Goal: Task Accomplishment & Management: Manage account settings

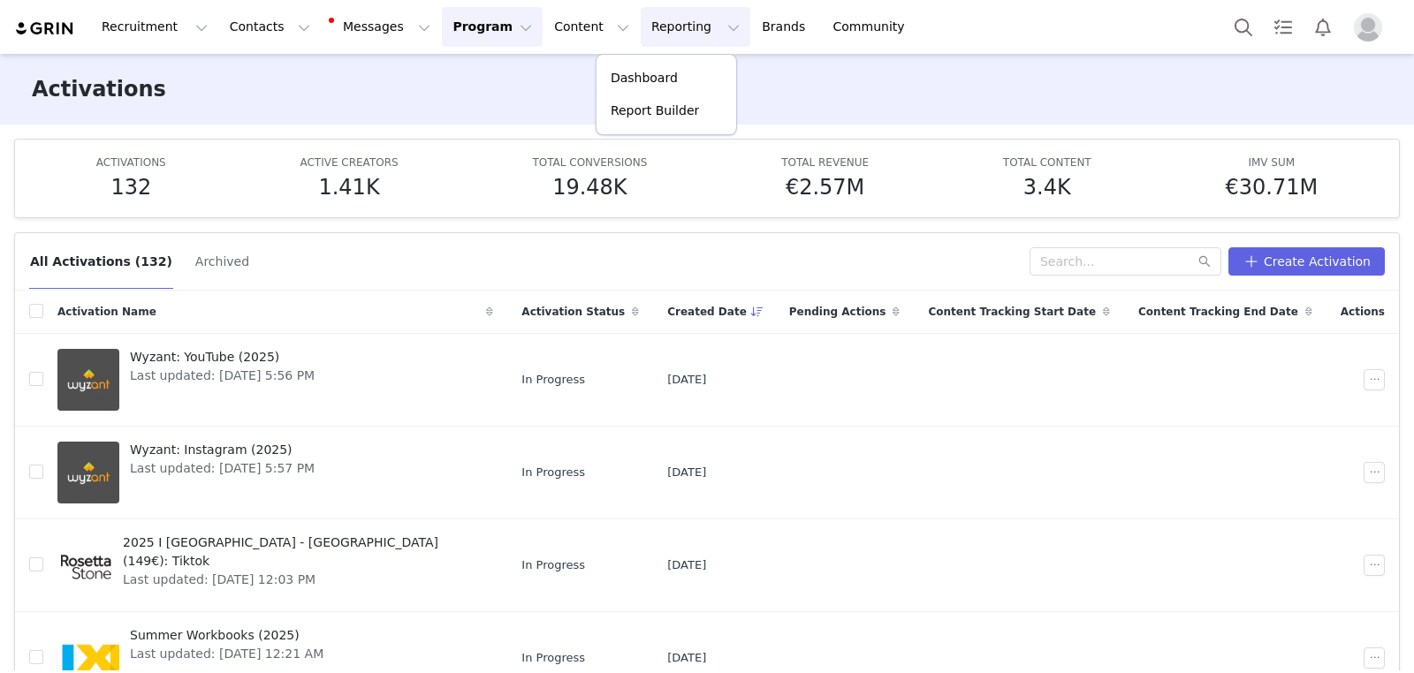
click at [682, 103] on p "Report Builder" at bounding box center [655, 111] width 88 height 19
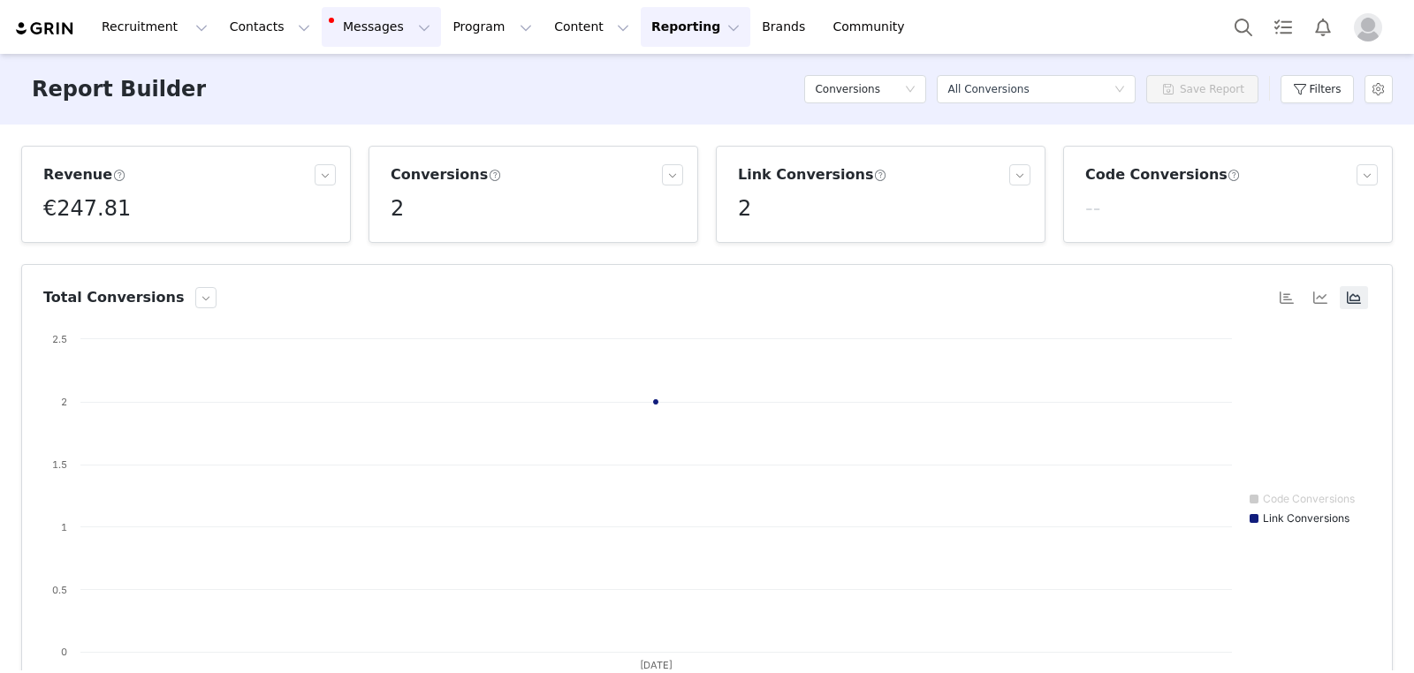
click at [378, 28] on button "Messages Messages" at bounding box center [381, 27] width 119 height 40
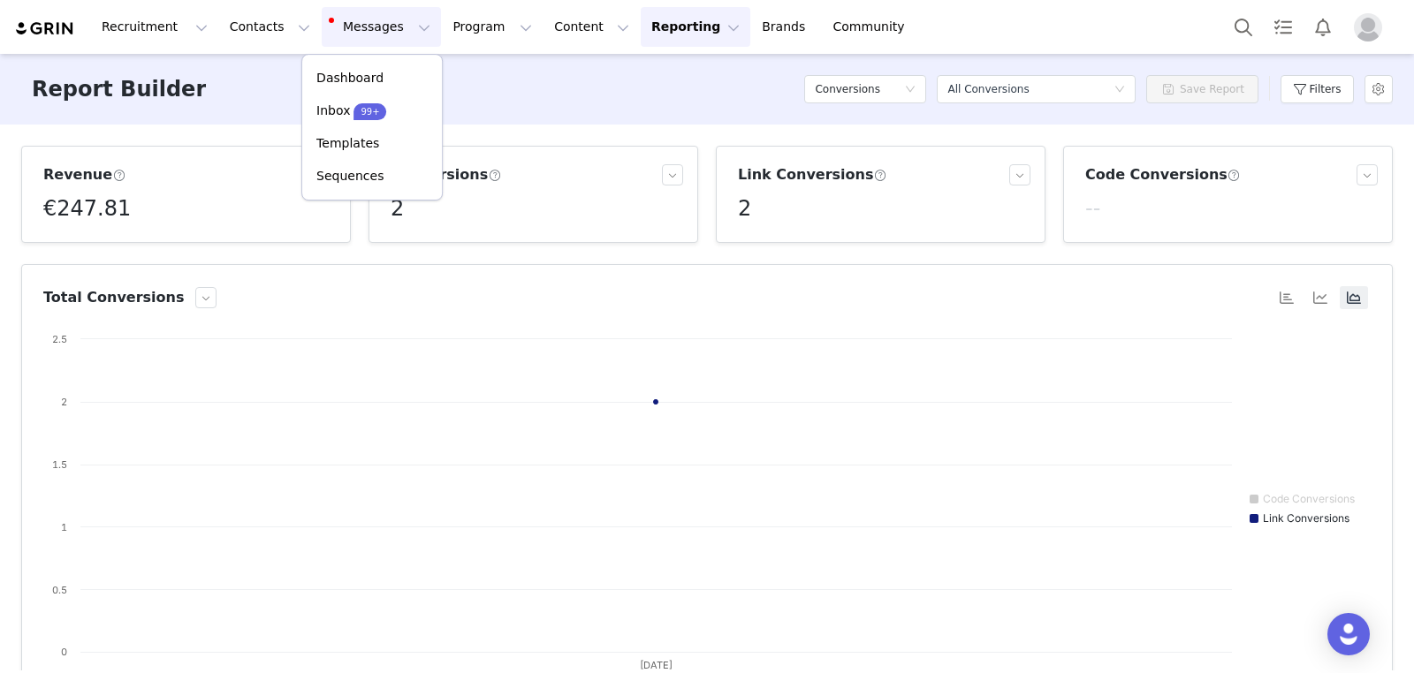
click at [464, 47] on div "Recruitment Recruitment Creator Search Curated Lists Landing Pages Web Extensio…" at bounding box center [707, 27] width 1414 height 54
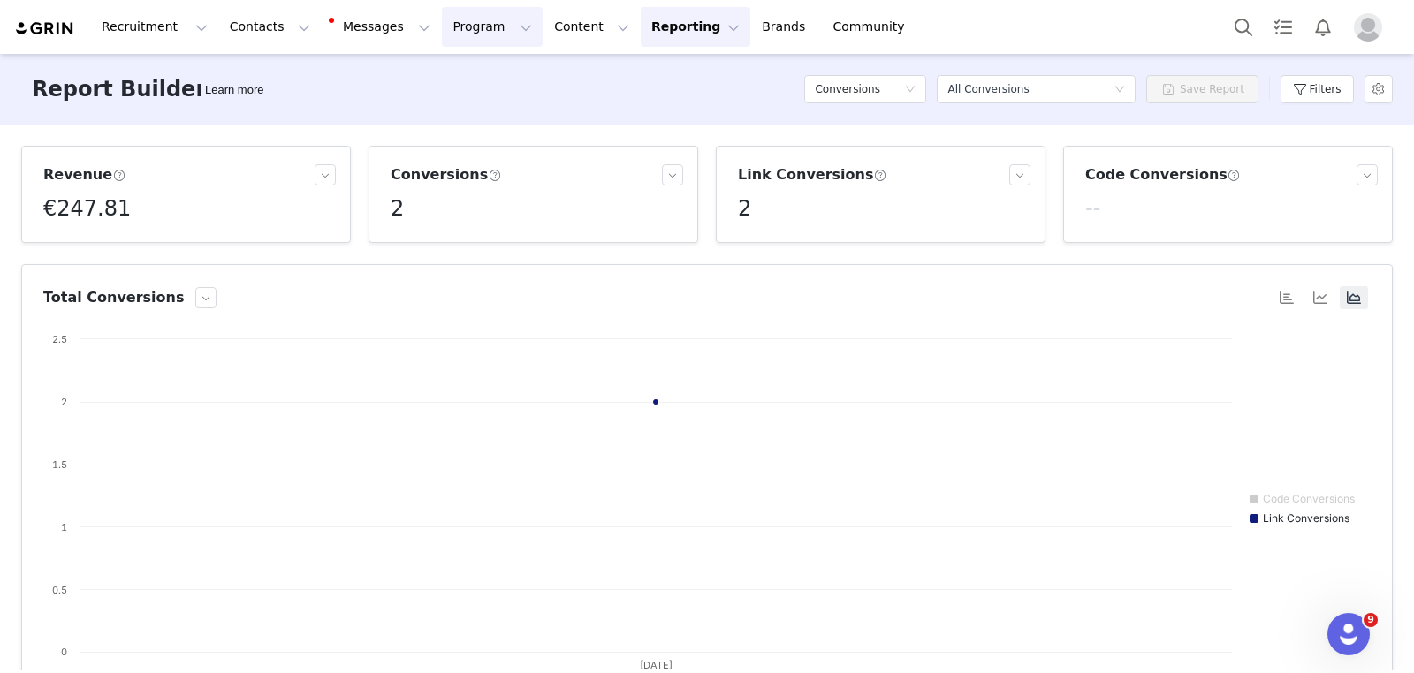
click at [476, 32] on button "Program Program" at bounding box center [492, 27] width 101 height 40
click at [479, 65] on link "Activations" at bounding box center [485, 78] width 140 height 33
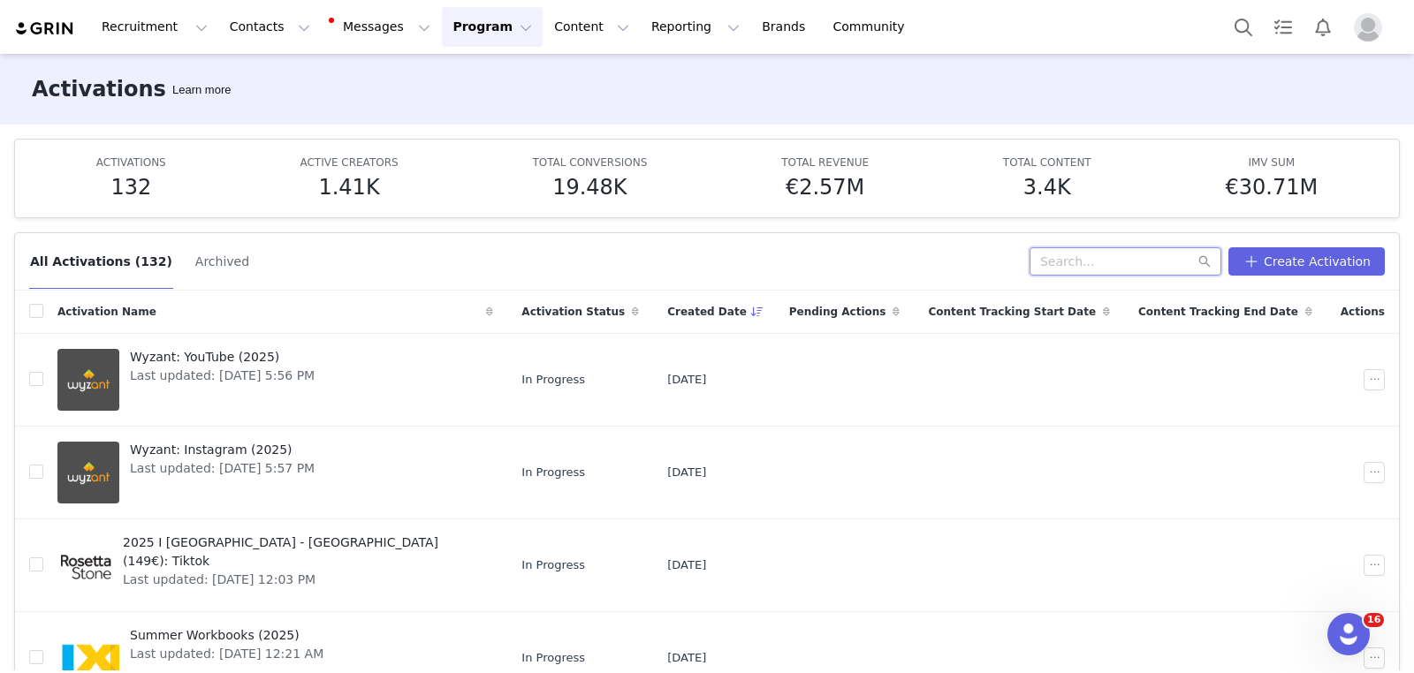
click at [1102, 263] on input "text" at bounding box center [1126, 261] width 192 height 28
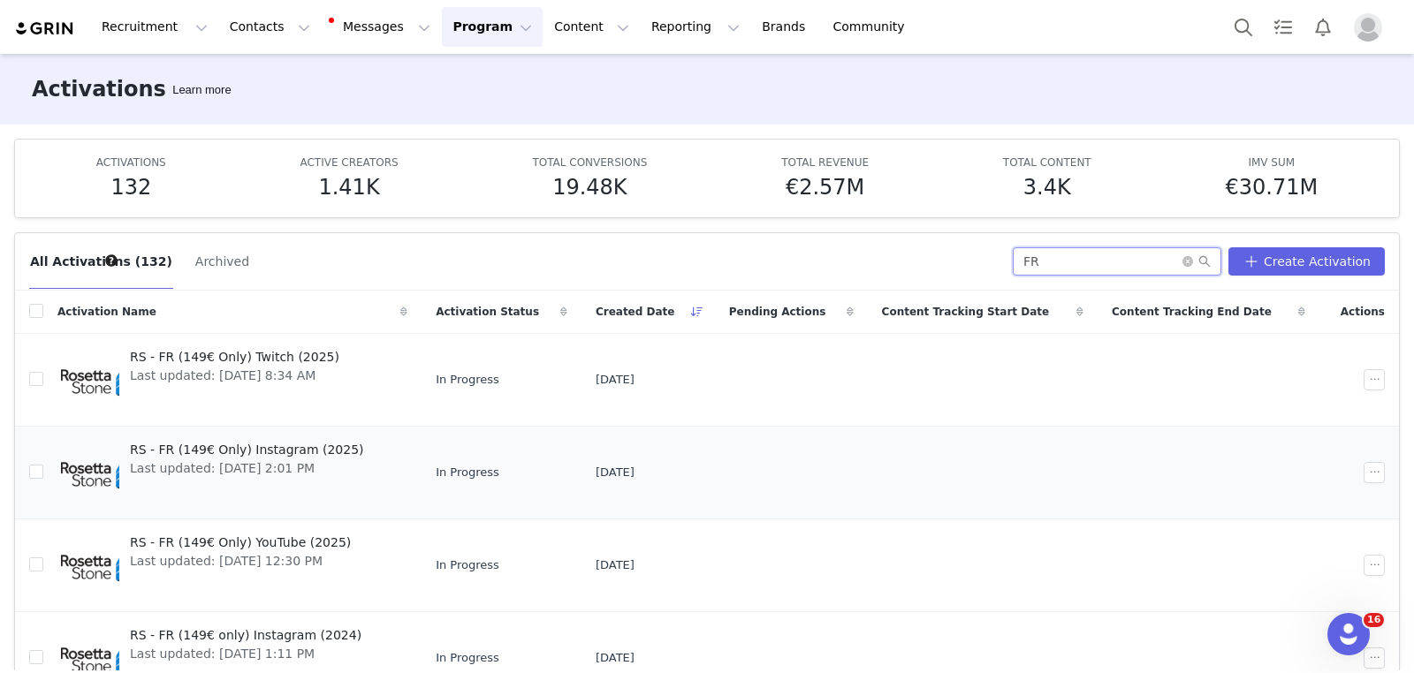
type input "FR"
click at [323, 443] on span "RS - FR (149€ Only) Instagram (2025)" at bounding box center [247, 450] width 234 height 19
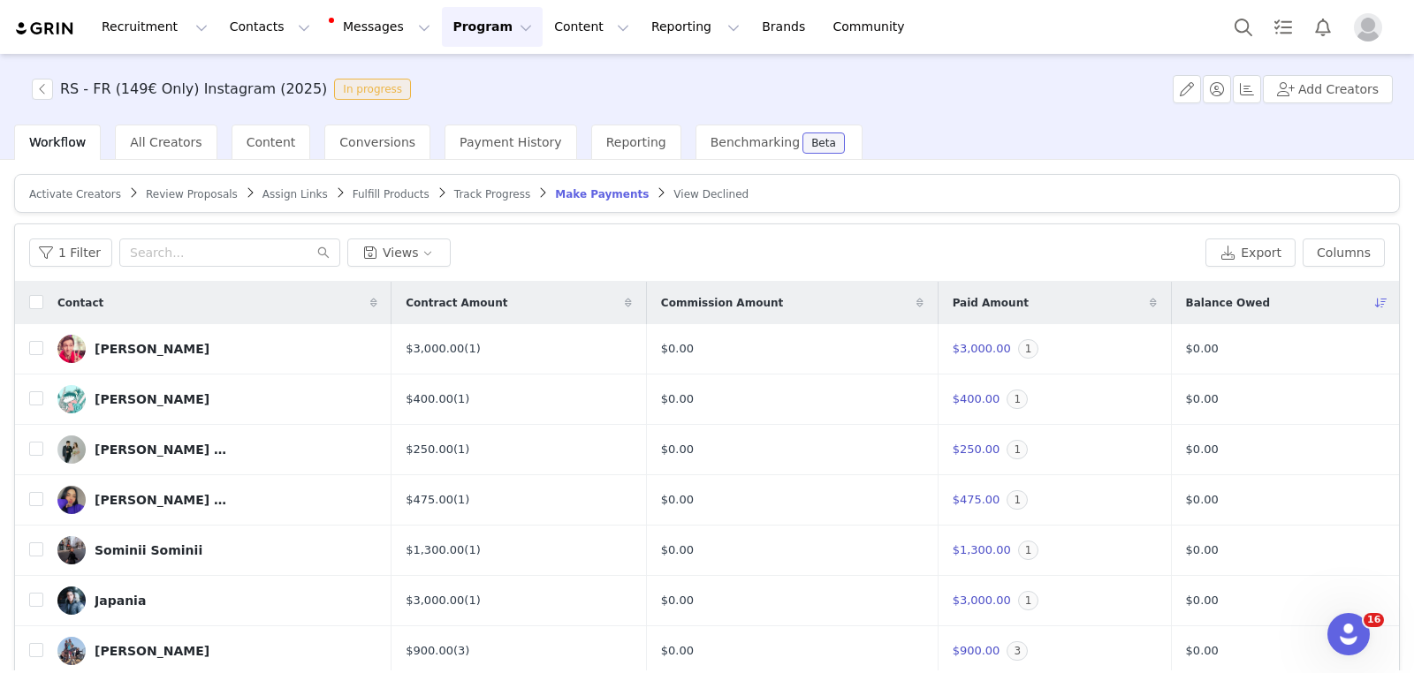
click at [95, 190] on span "Activate Creators" at bounding box center [75, 194] width 92 height 12
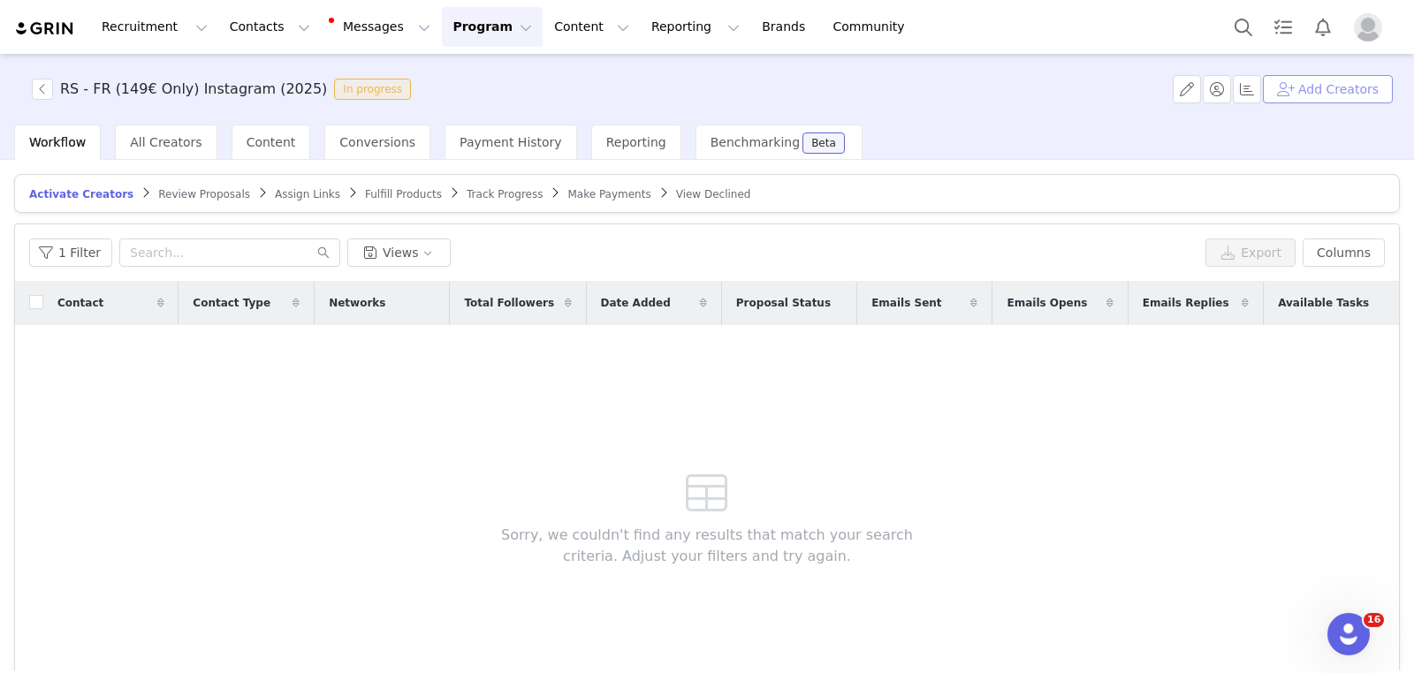
click at [1309, 100] on button "Add Creators" at bounding box center [1328, 89] width 130 height 28
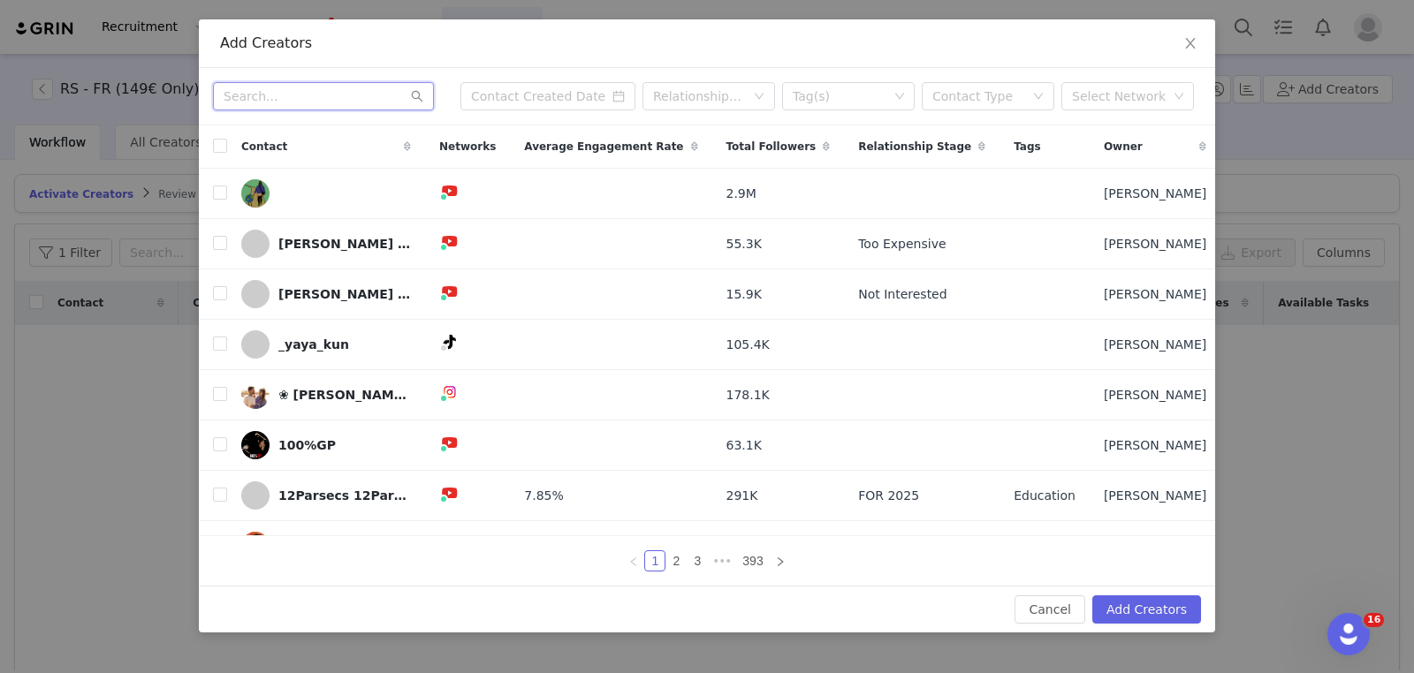
click at [367, 90] on input "text" at bounding box center [323, 96] width 221 height 28
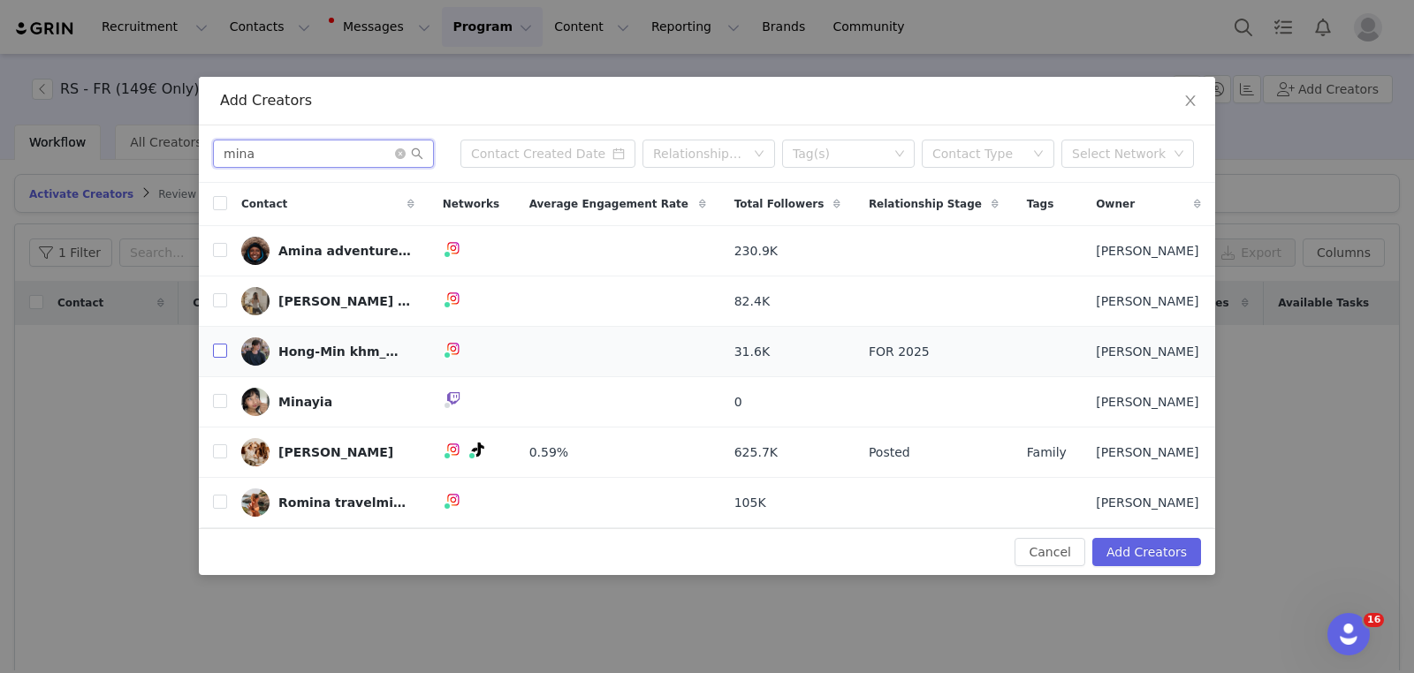
type input "mina"
click at [222, 350] on input "checkbox" at bounding box center [220, 351] width 14 height 14
checkbox input "true"
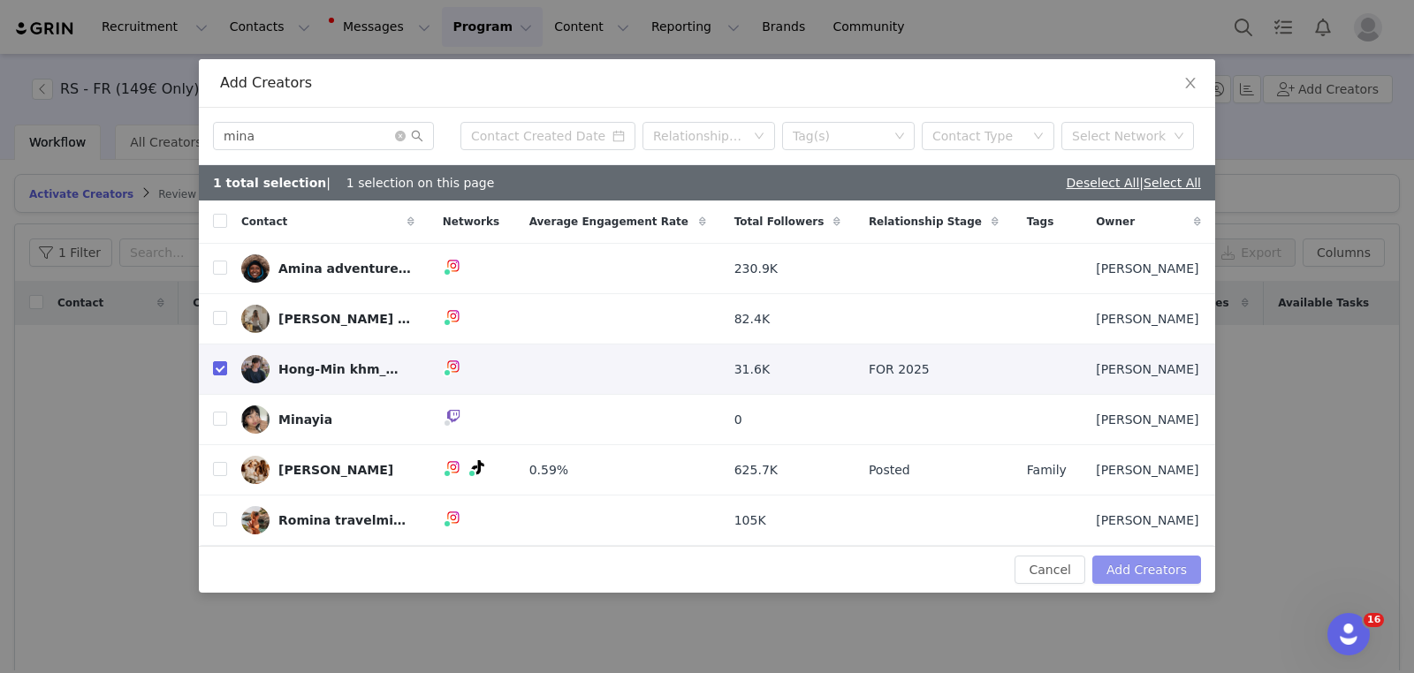
click at [1153, 568] on button "Add Creators" at bounding box center [1146, 570] width 109 height 28
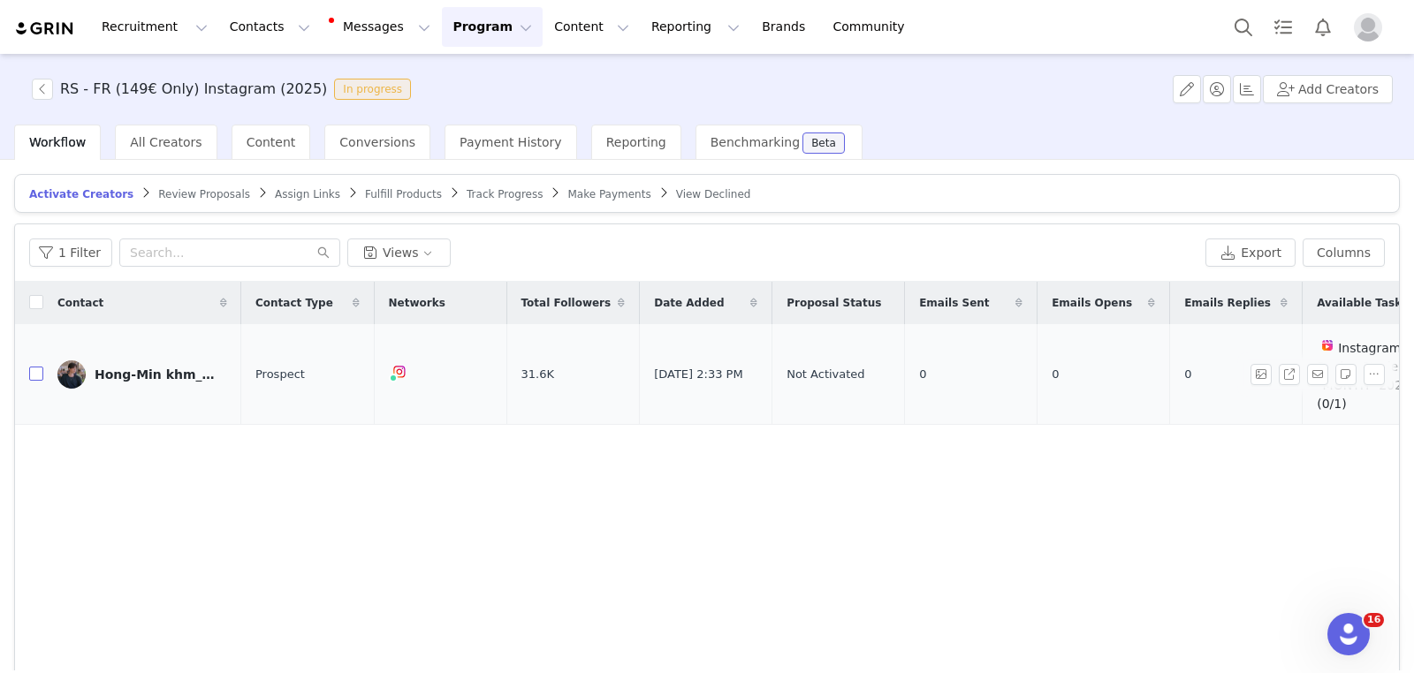
click at [39, 373] on input "checkbox" at bounding box center [36, 374] width 14 height 14
checkbox input "true"
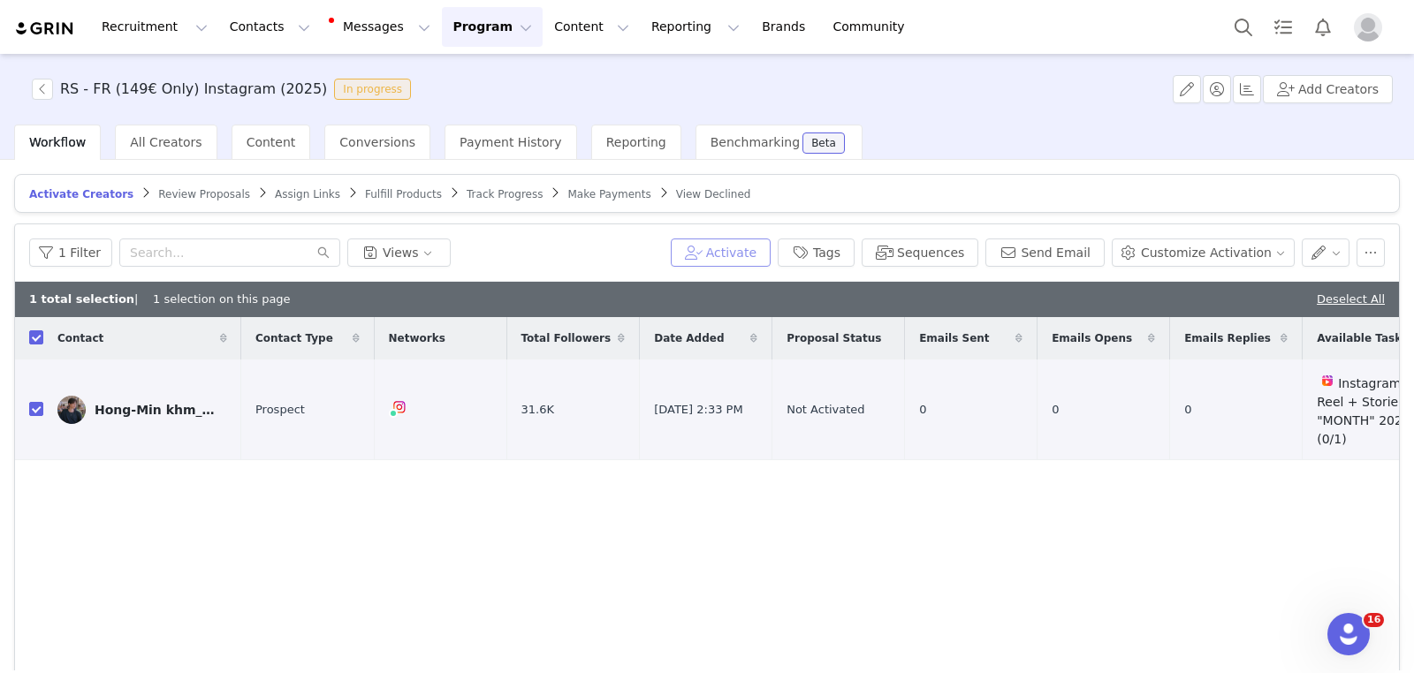
click at [763, 247] on button "Activate" at bounding box center [721, 253] width 100 height 28
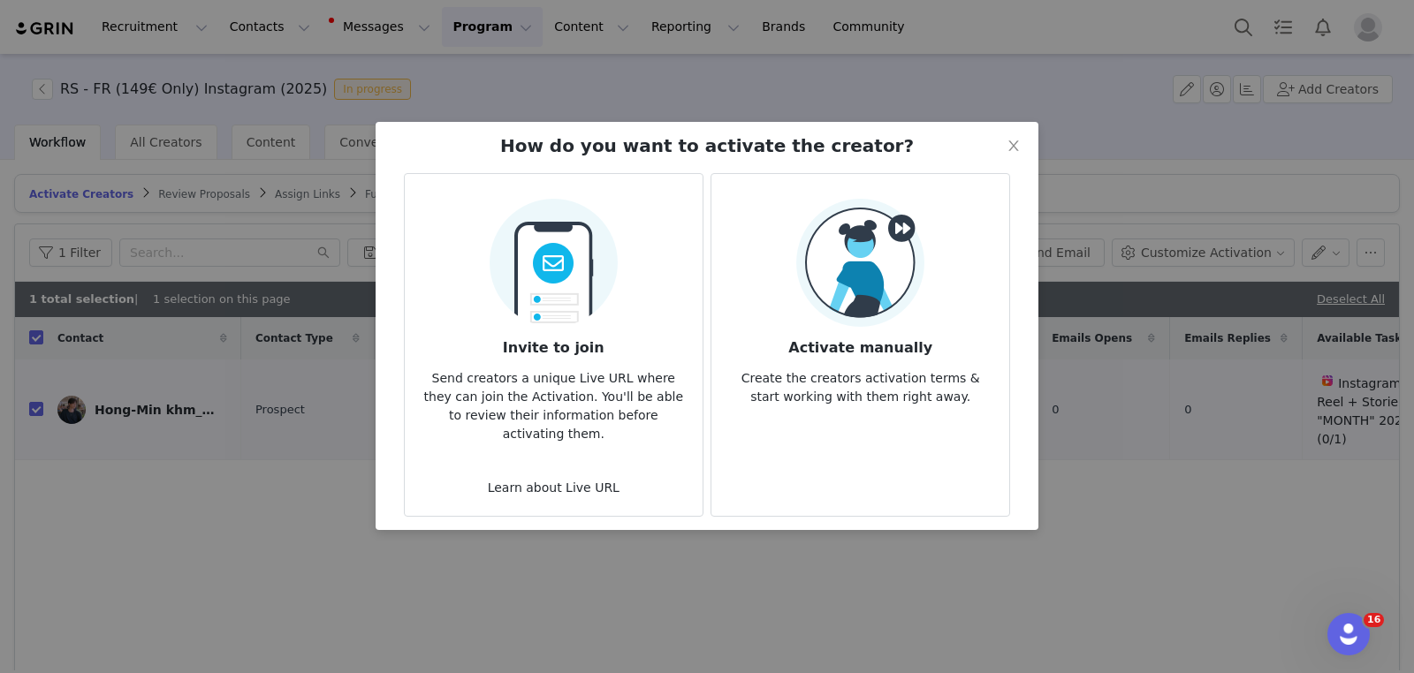
click at [851, 294] on img at bounding box center [860, 263] width 128 height 128
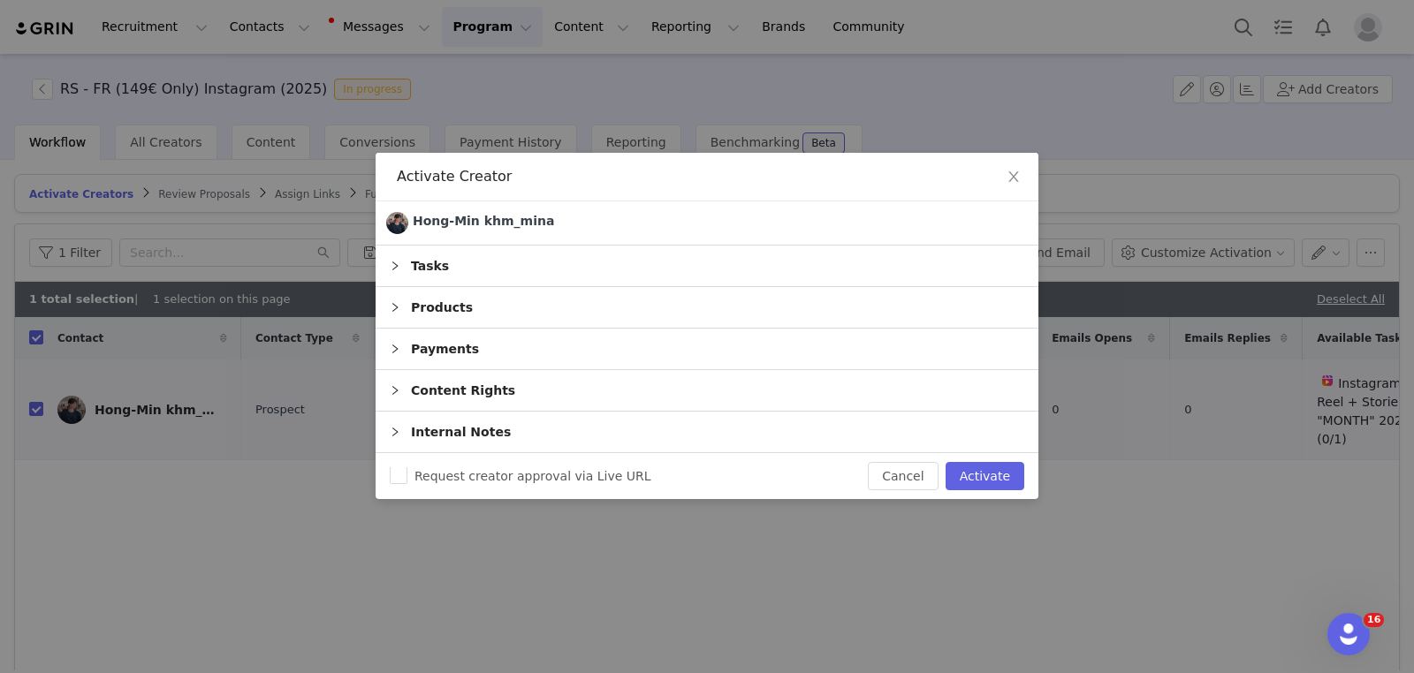
click at [571, 267] on div "Tasks" at bounding box center [707, 266] width 663 height 41
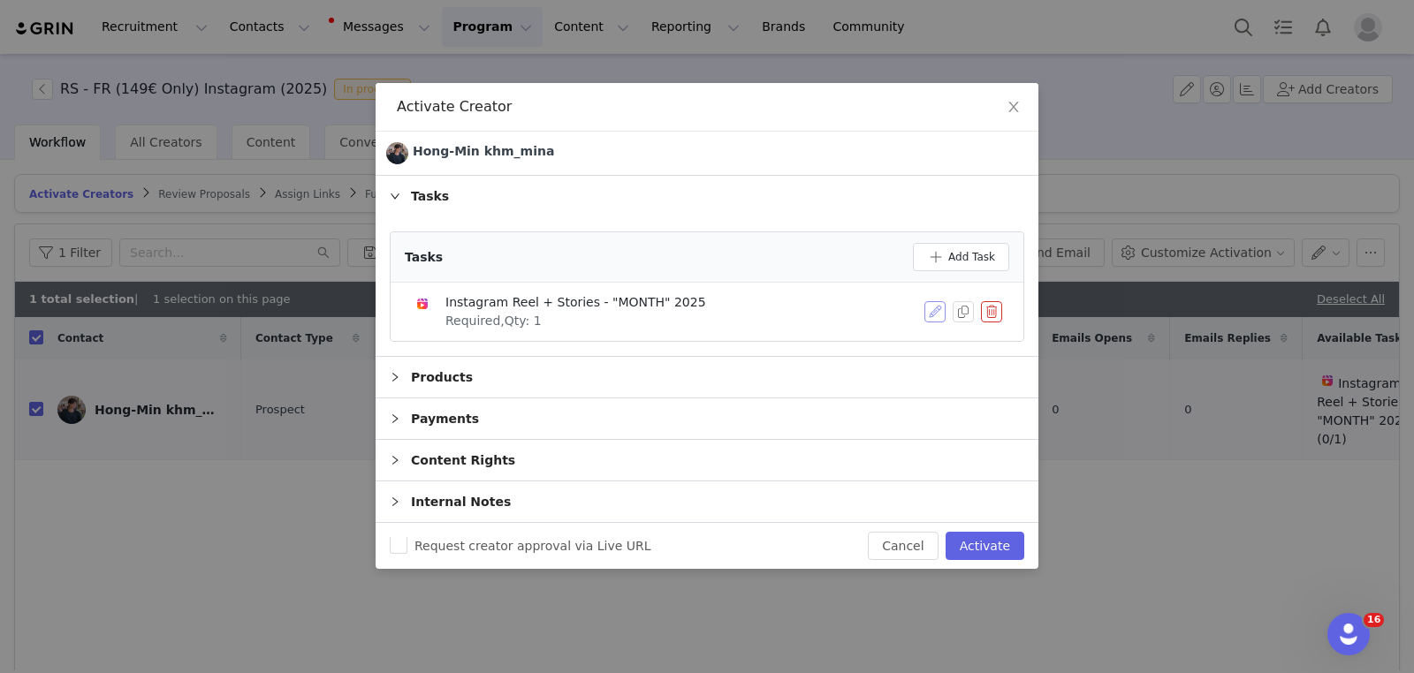
click at [929, 319] on button "button" at bounding box center [935, 311] width 21 height 21
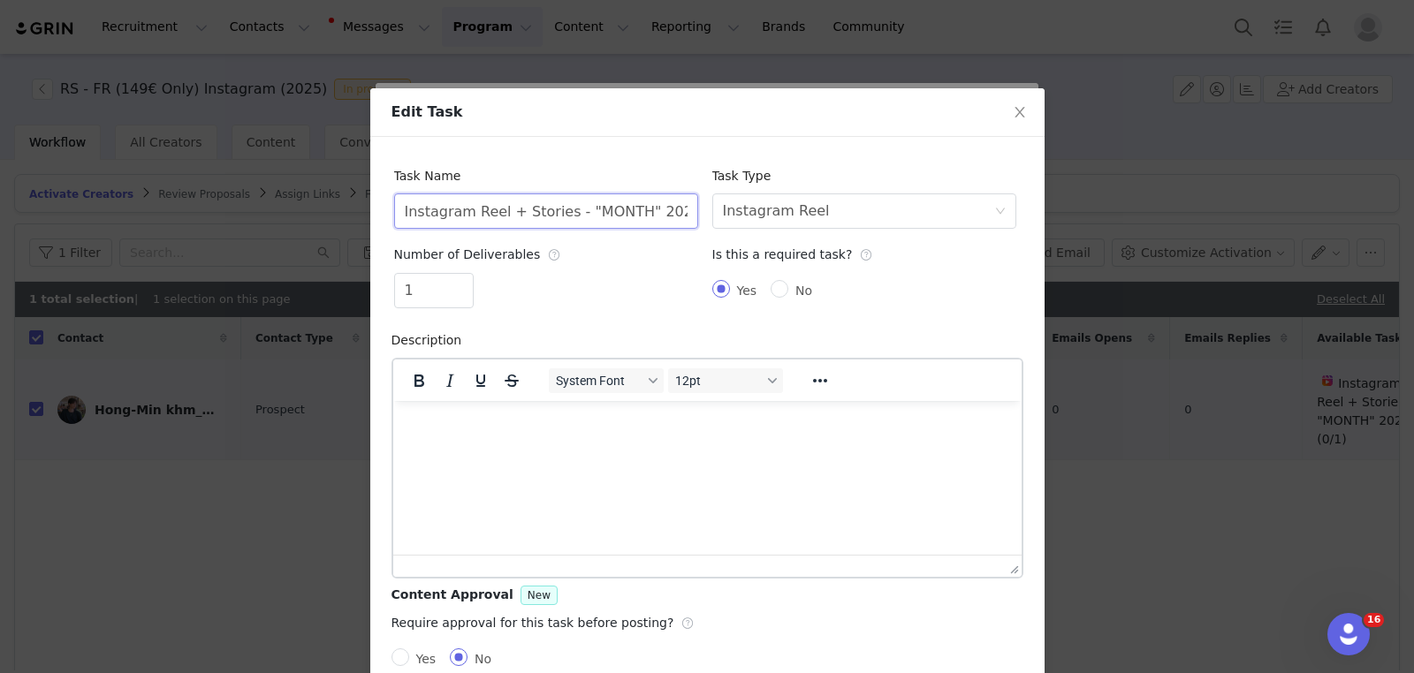
click at [599, 210] on input "Instagram Reel + Stories - "MONTH" 2025" at bounding box center [546, 211] width 304 height 35
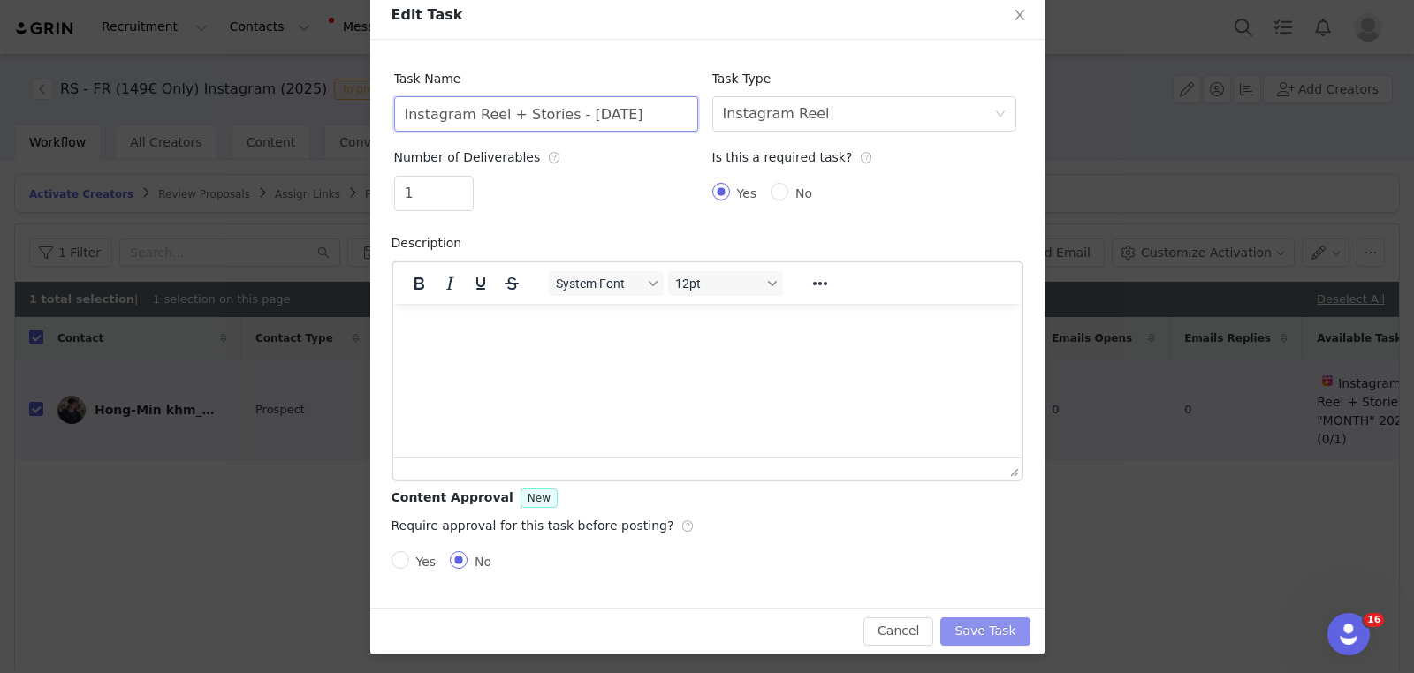
type input "Instagram Reel + Stories - October 2025"
click at [980, 631] on button "Save Task" at bounding box center [984, 632] width 89 height 28
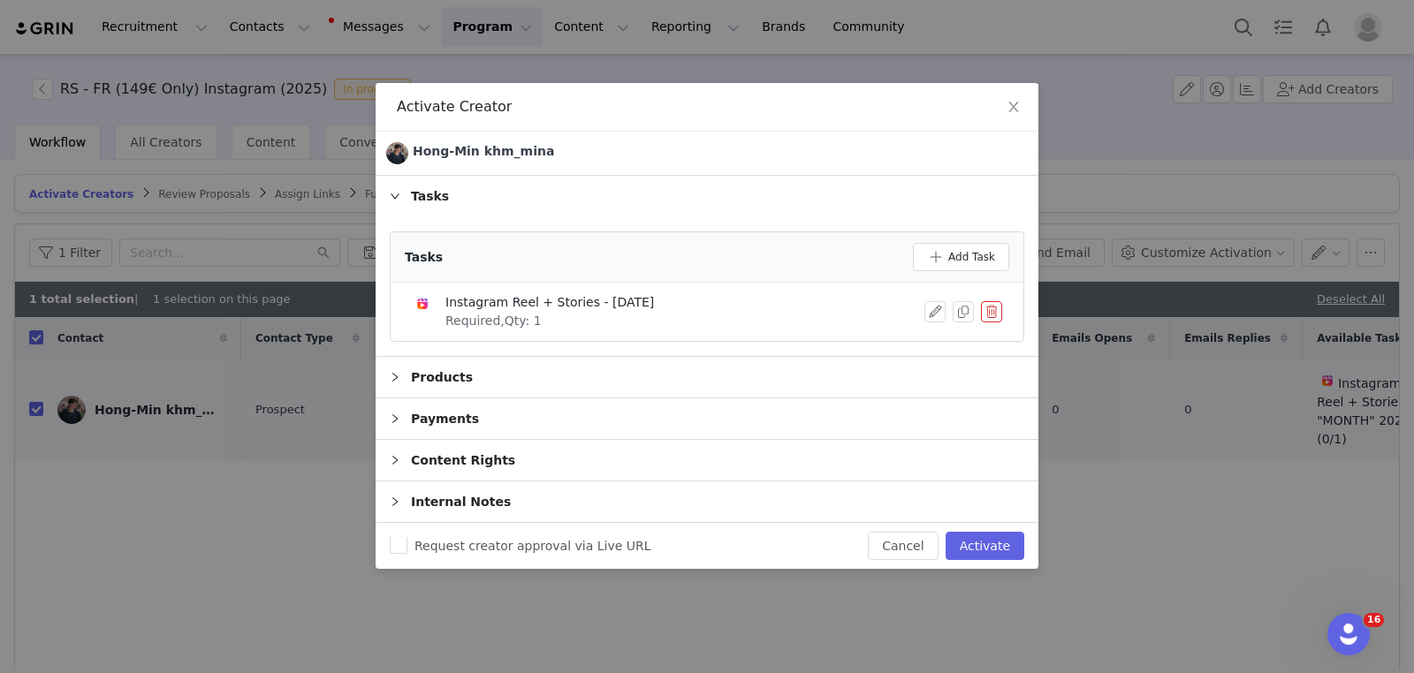
click at [731, 411] on div "Payments" at bounding box center [707, 419] width 663 height 41
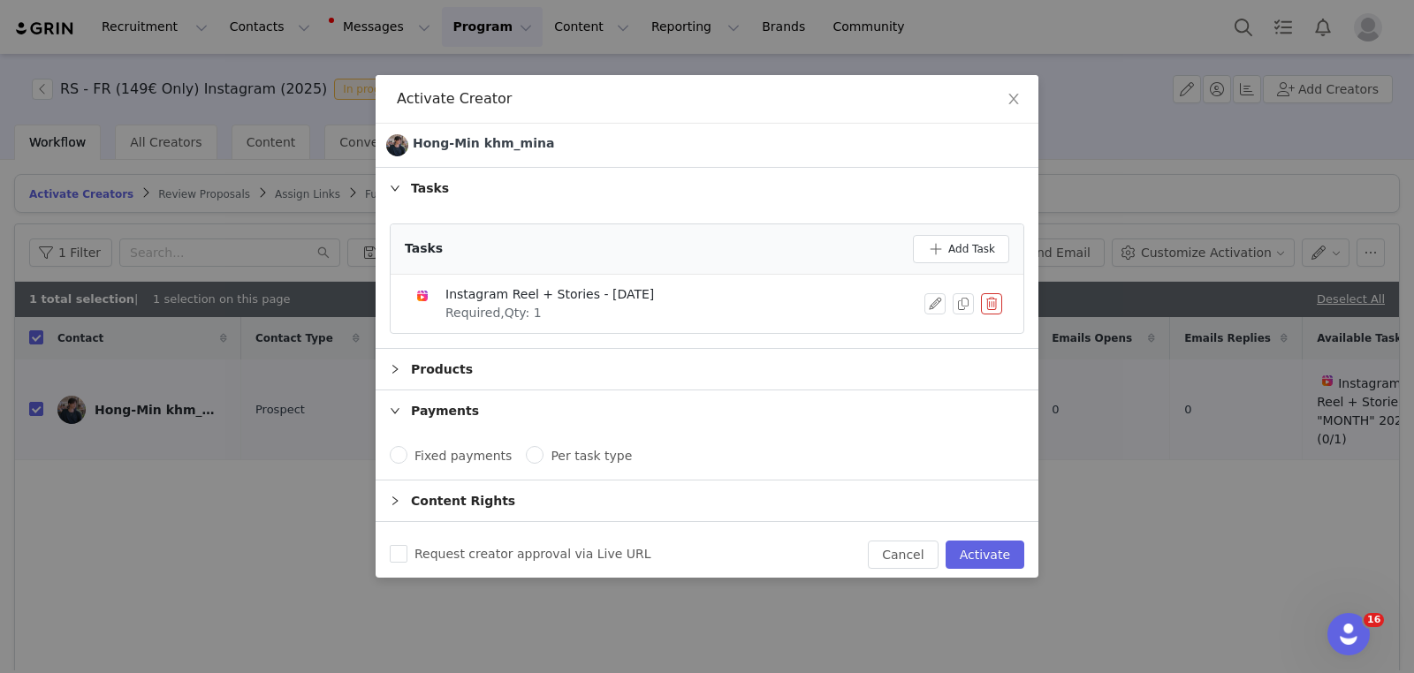
click at [611, 459] on span "Per task type" at bounding box center [591, 456] width 95 height 14
click at [544, 459] on input "Per task type" at bounding box center [535, 455] width 18 height 18
radio input "true"
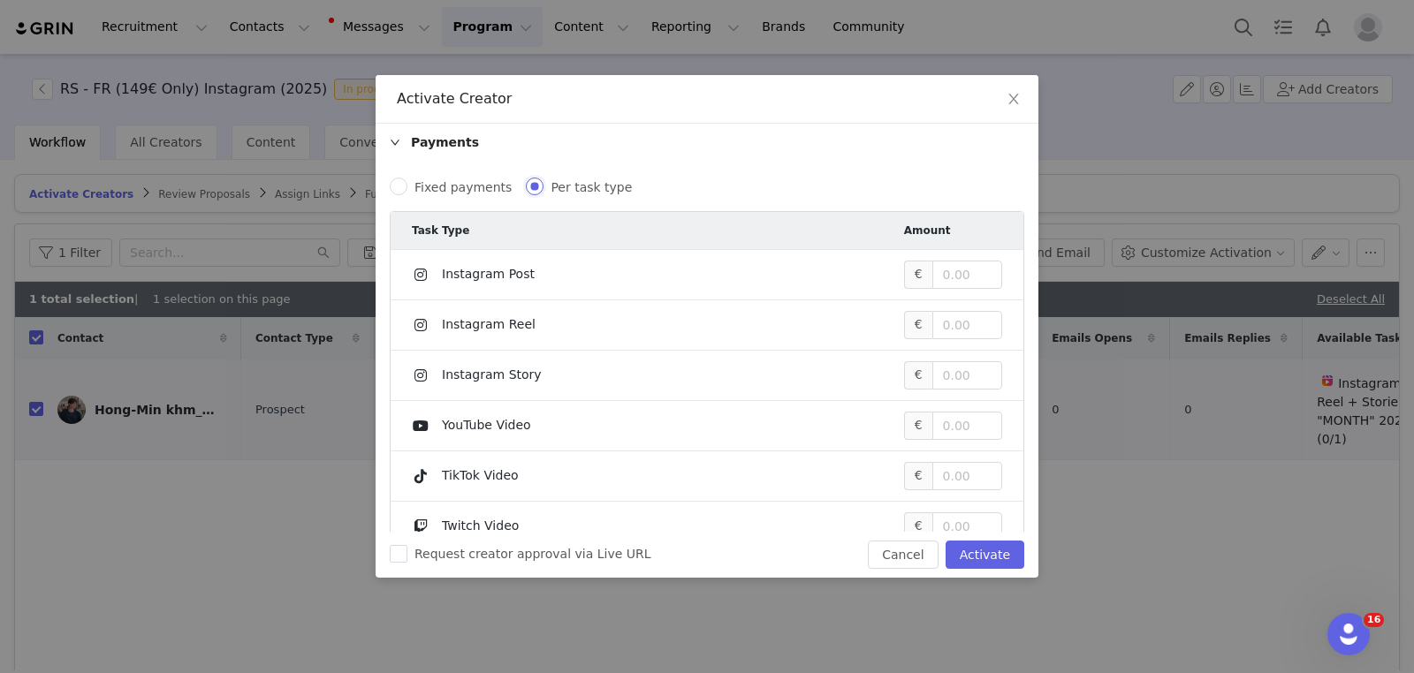
scroll to position [318, 0]
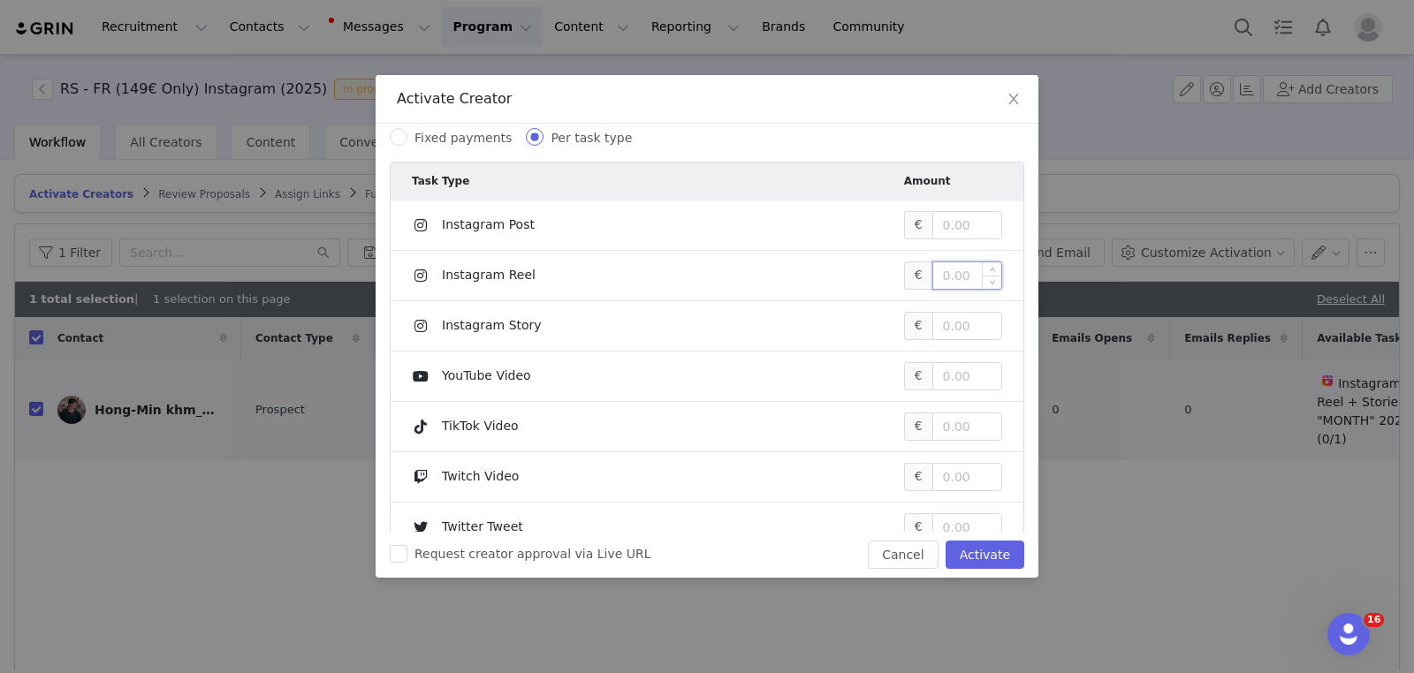
click at [962, 267] on input at bounding box center [967, 276] width 68 height 27
type input "400"
click at [1006, 552] on button "Activate" at bounding box center [985, 555] width 79 height 28
checkbox input "false"
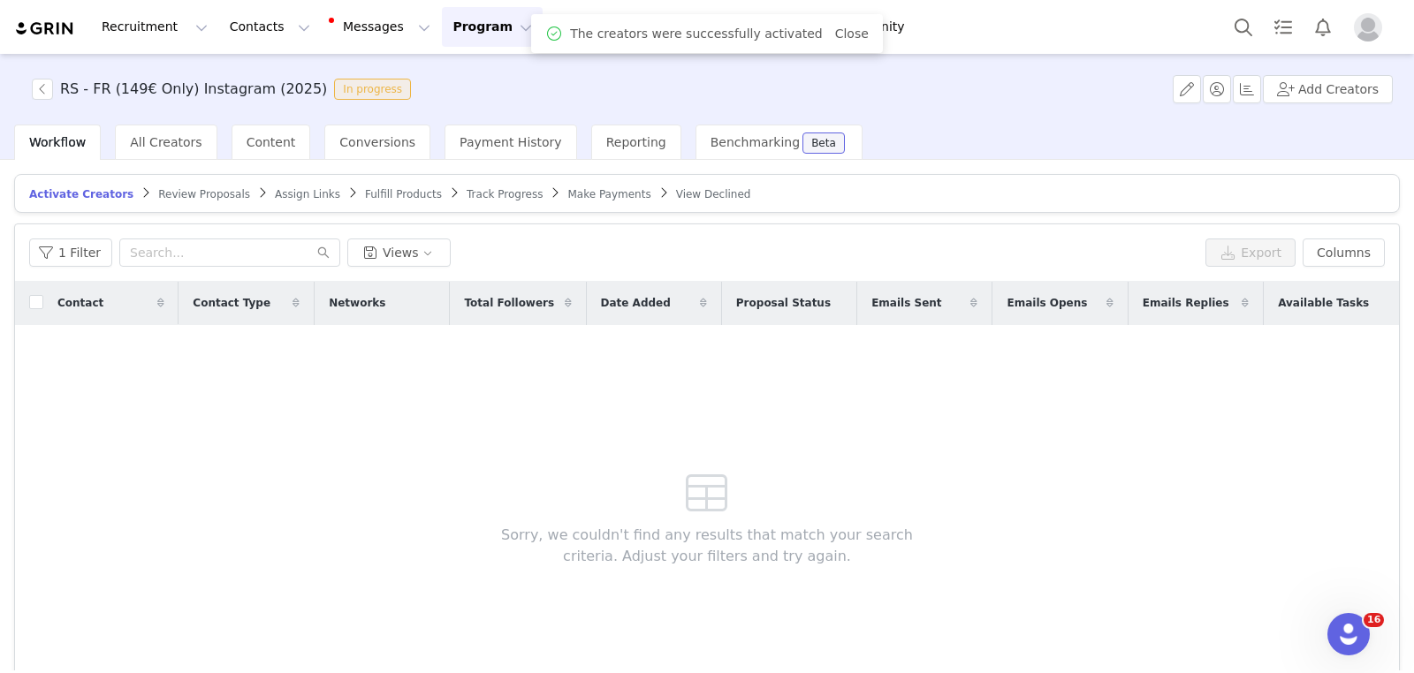
click at [316, 191] on span "Assign Links" at bounding box center [307, 194] width 65 height 12
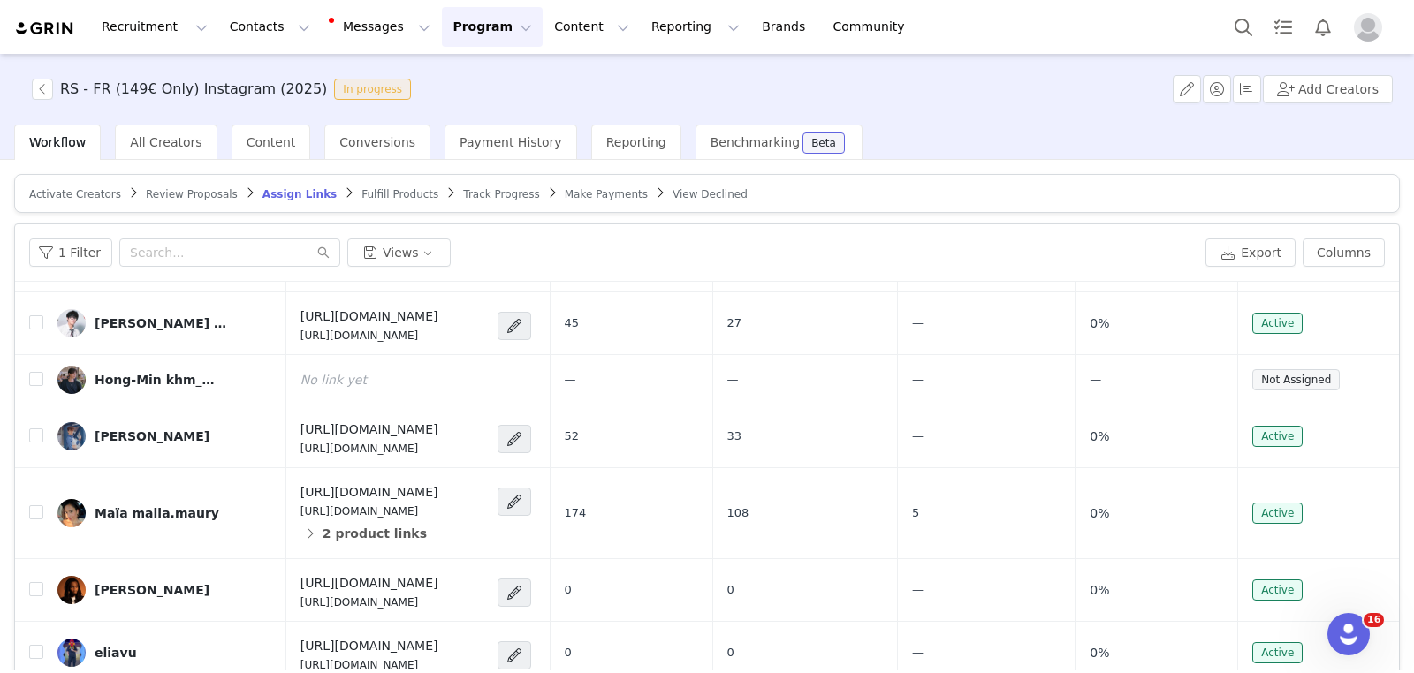
scroll to position [1229, 0]
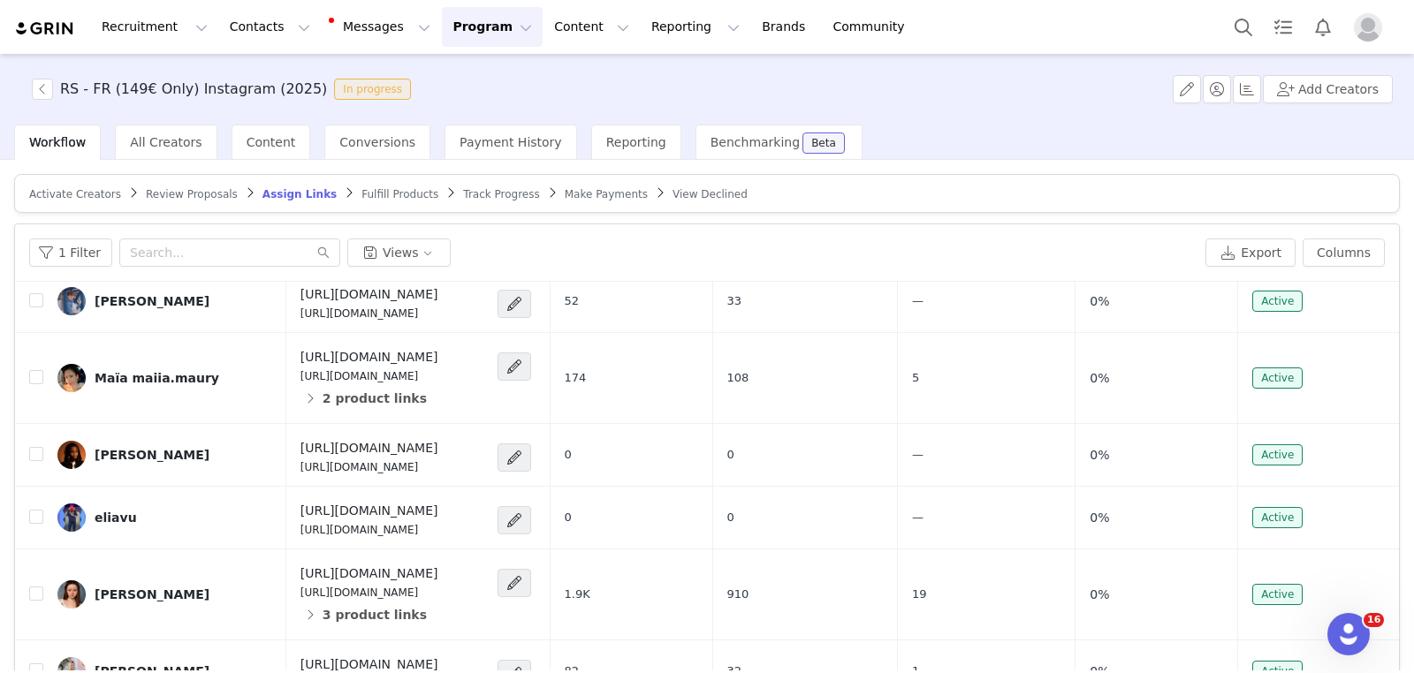
click at [40, 251] on input "checkbox" at bounding box center [36, 244] width 14 height 14
checkbox input "true"
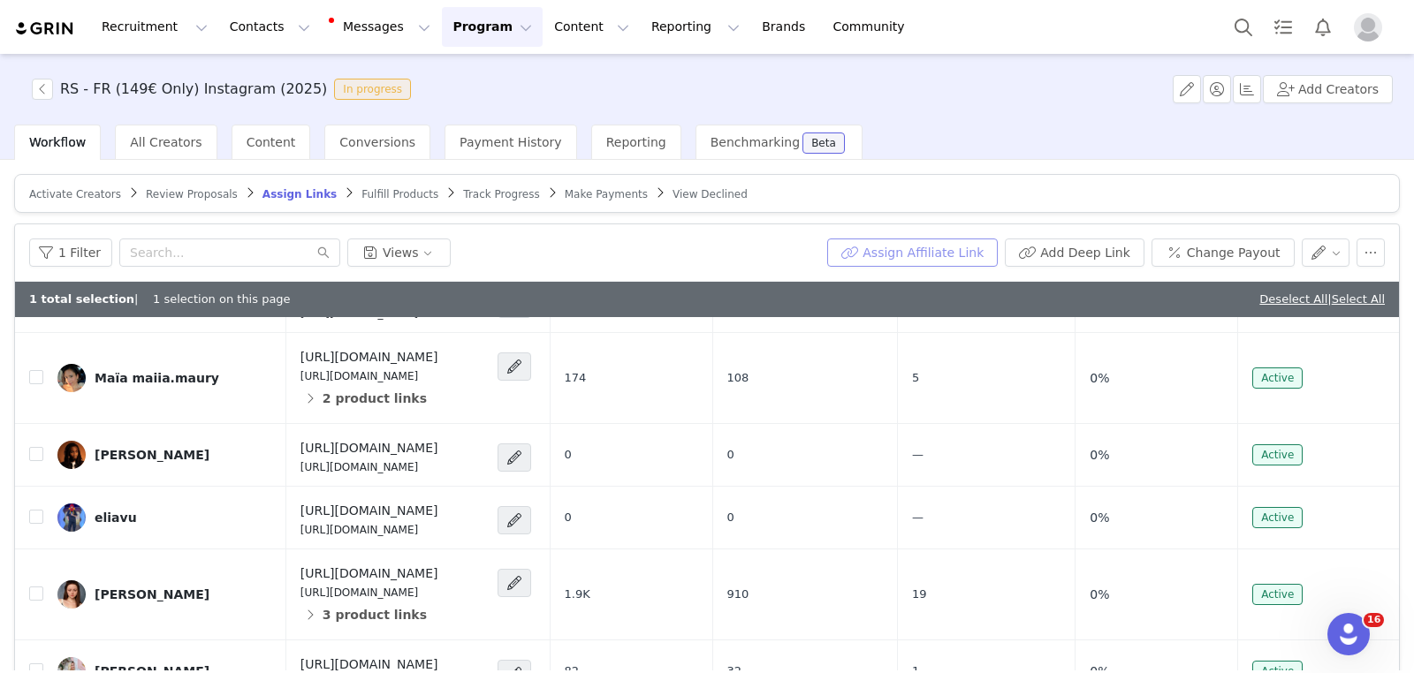
click at [962, 251] on button "Assign Affiliate Link" at bounding box center [912, 253] width 171 height 28
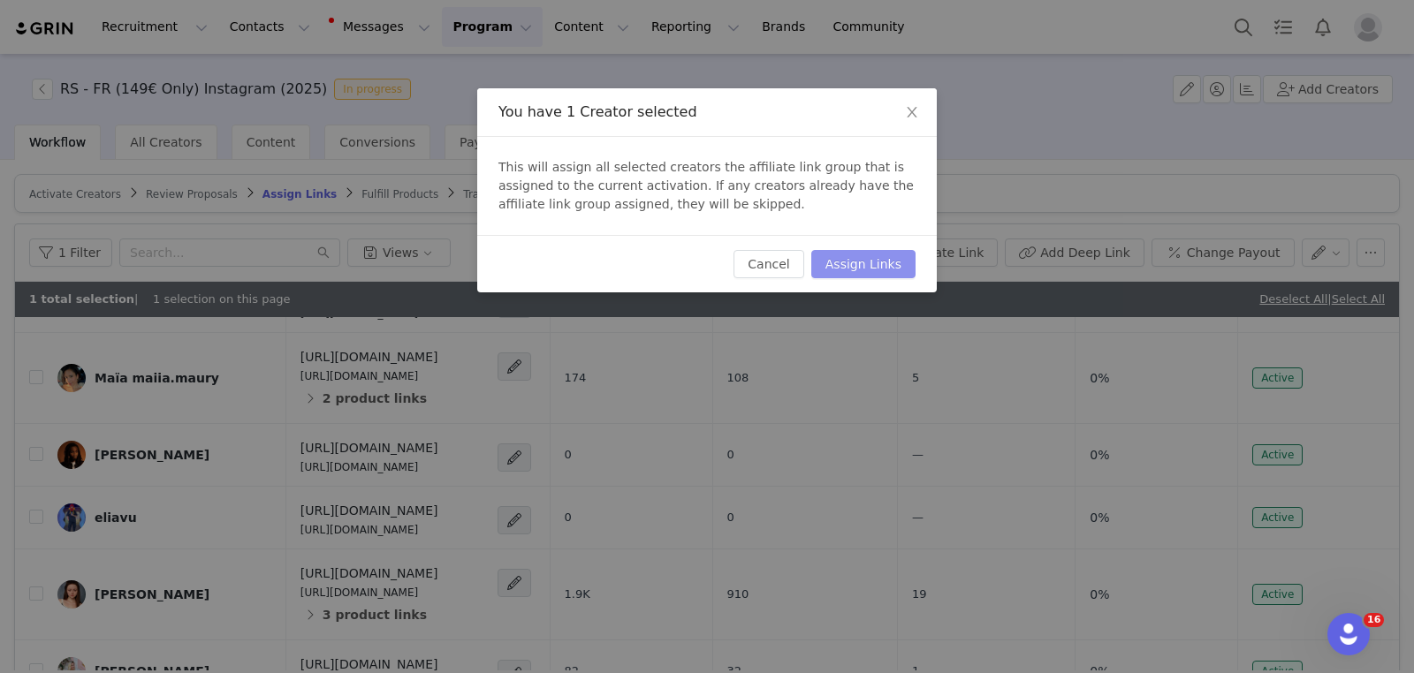
click at [881, 262] on button "Assign Links" at bounding box center [863, 264] width 104 height 28
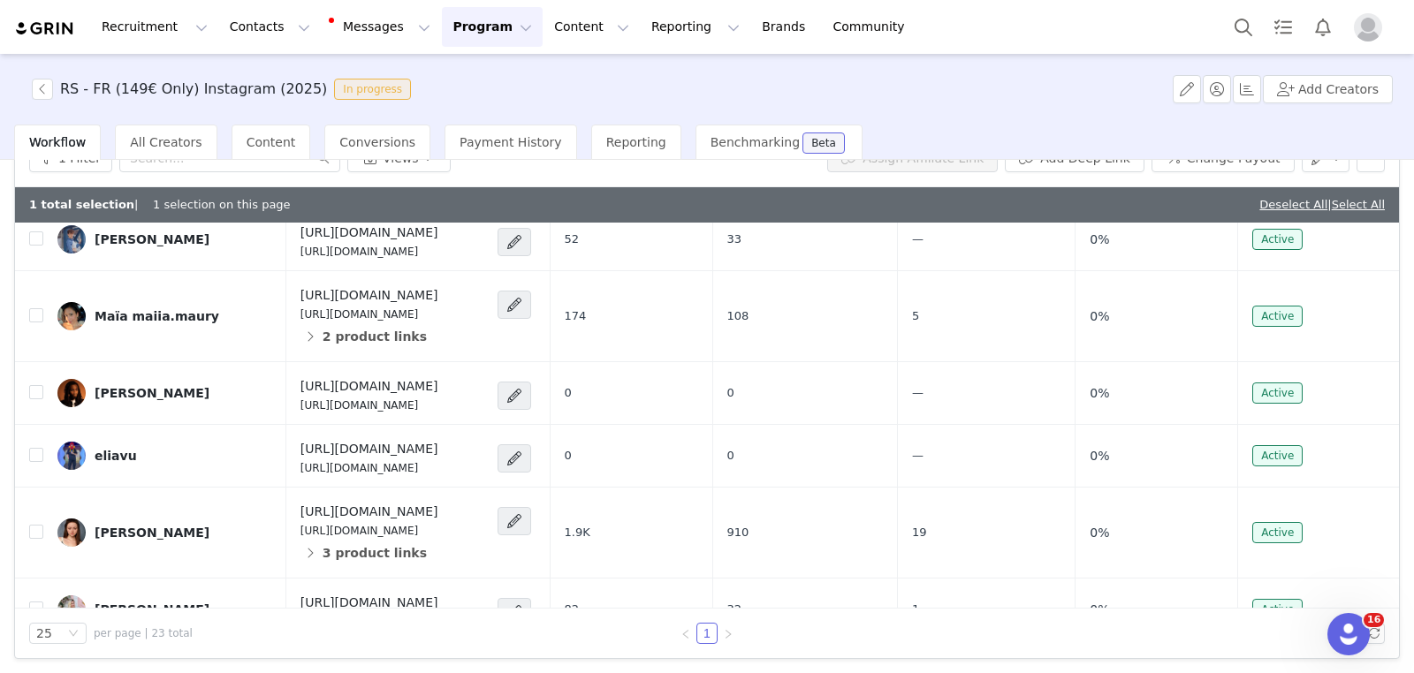
scroll to position [1202, 0]
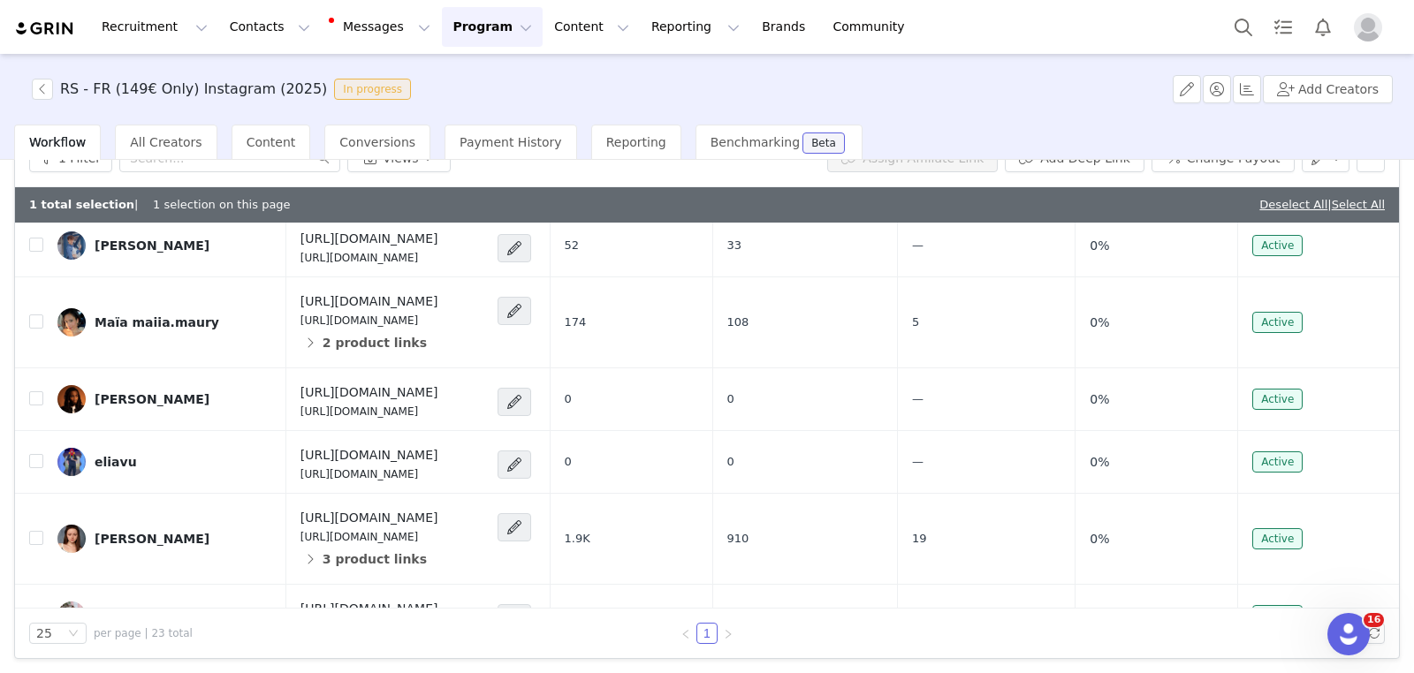
drag, startPoint x: 527, startPoint y: 348, endPoint x: 348, endPoint y: 368, distance: 179.6
click at [348, 123] on h4 "https://fr.rosettastone.com/acheter/partner149/?utm_campaign=thedashing-1" at bounding box center [370, 113] width 138 height 19
copy h4 "?utm_campaign="
click at [523, 196] on span at bounding box center [515, 185] width 18 height 21
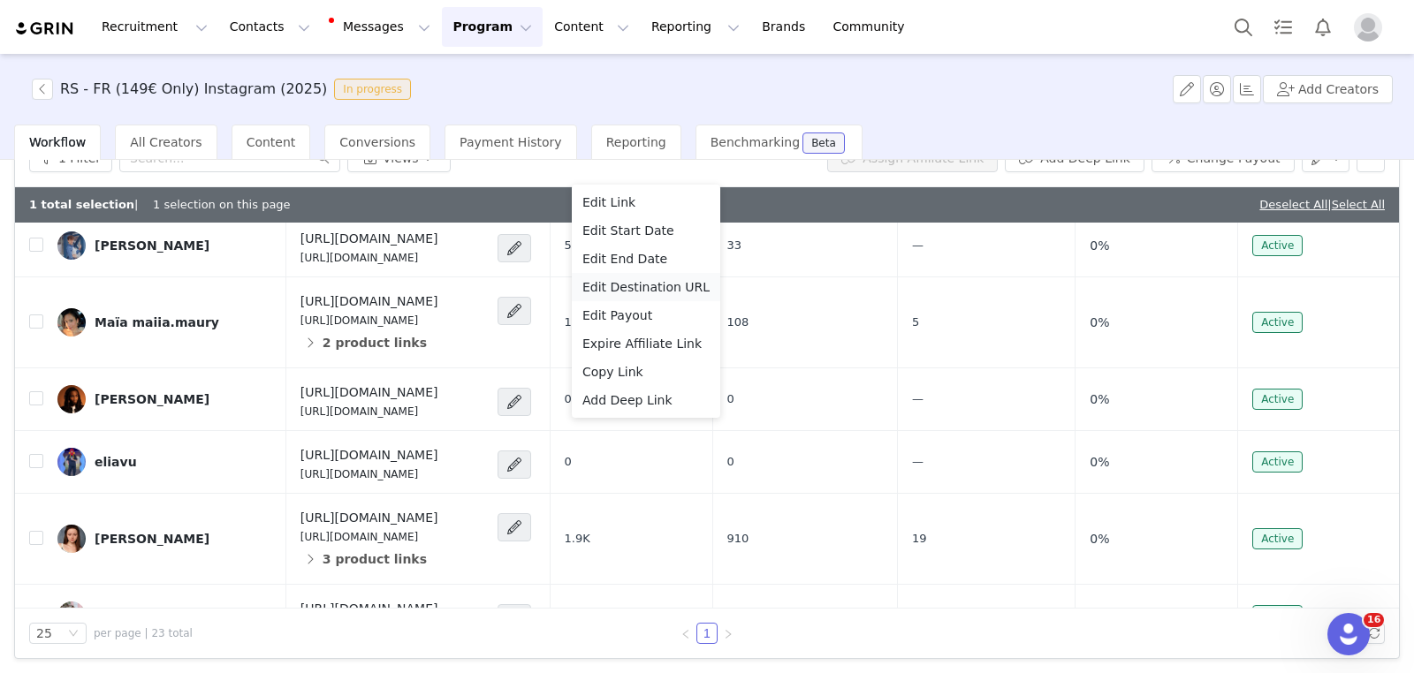
click at [684, 297] on li "Edit Destination URL" at bounding box center [646, 287] width 148 height 28
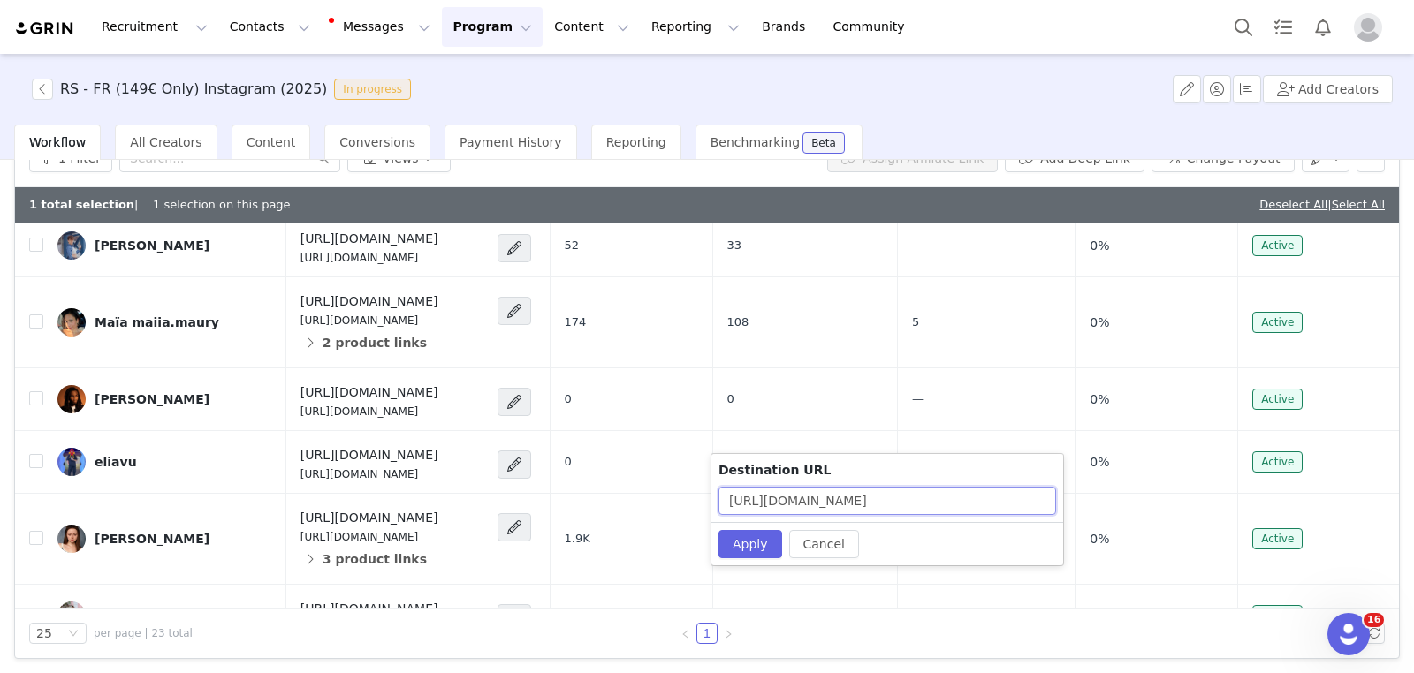
click at [1041, 503] on input "https://fr.rosettastone.com/acheter/partner149/" at bounding box center [888, 501] width 338 height 28
paste input "?utm_campaign="
drag, startPoint x: 976, startPoint y: 501, endPoint x: 1063, endPoint y: 500, distance: 87.5
click at [1063, 500] on div "Destination URL https://fr.rosettastone.com/acheter/partner149/?utm_campaign=kh…" at bounding box center [888, 509] width 354 height 113
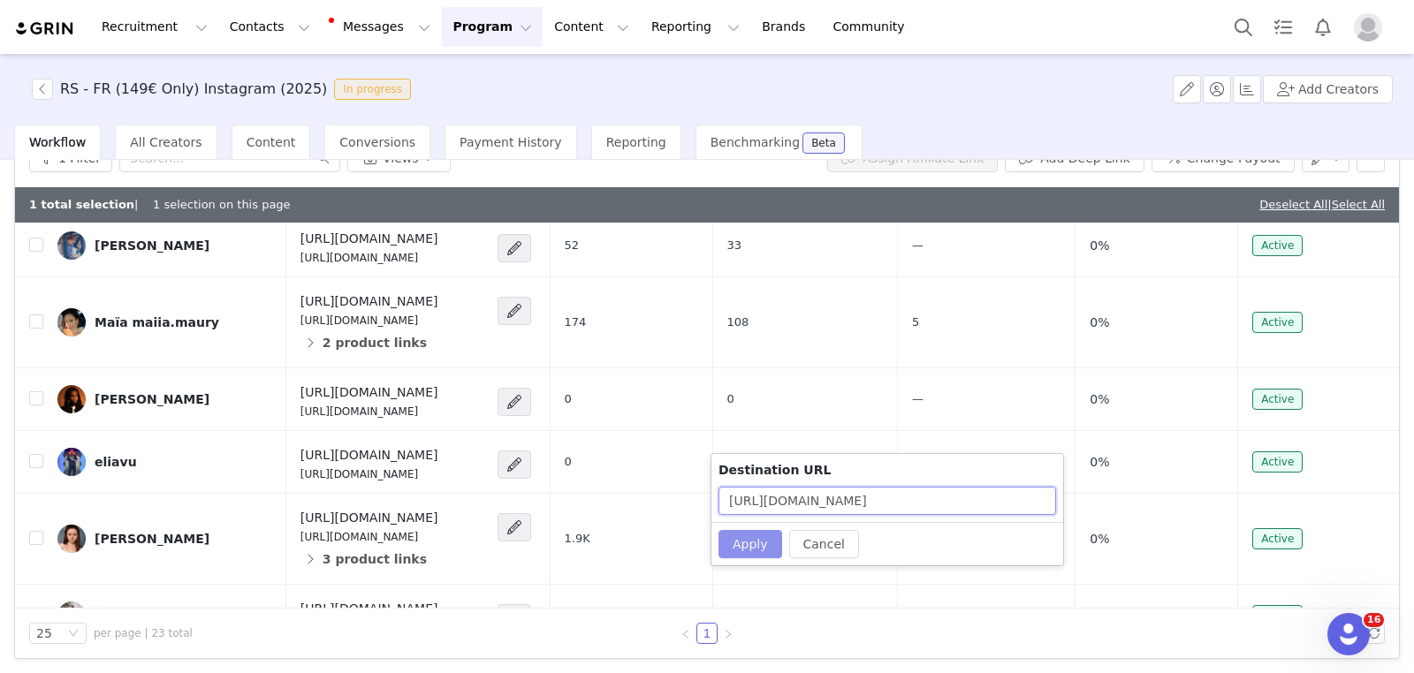
type input "https://fr.rosettastone.com/acheter/partner149/?utm_campaign=khm_mina-1"
click at [757, 546] on button "Apply" at bounding box center [751, 544] width 64 height 28
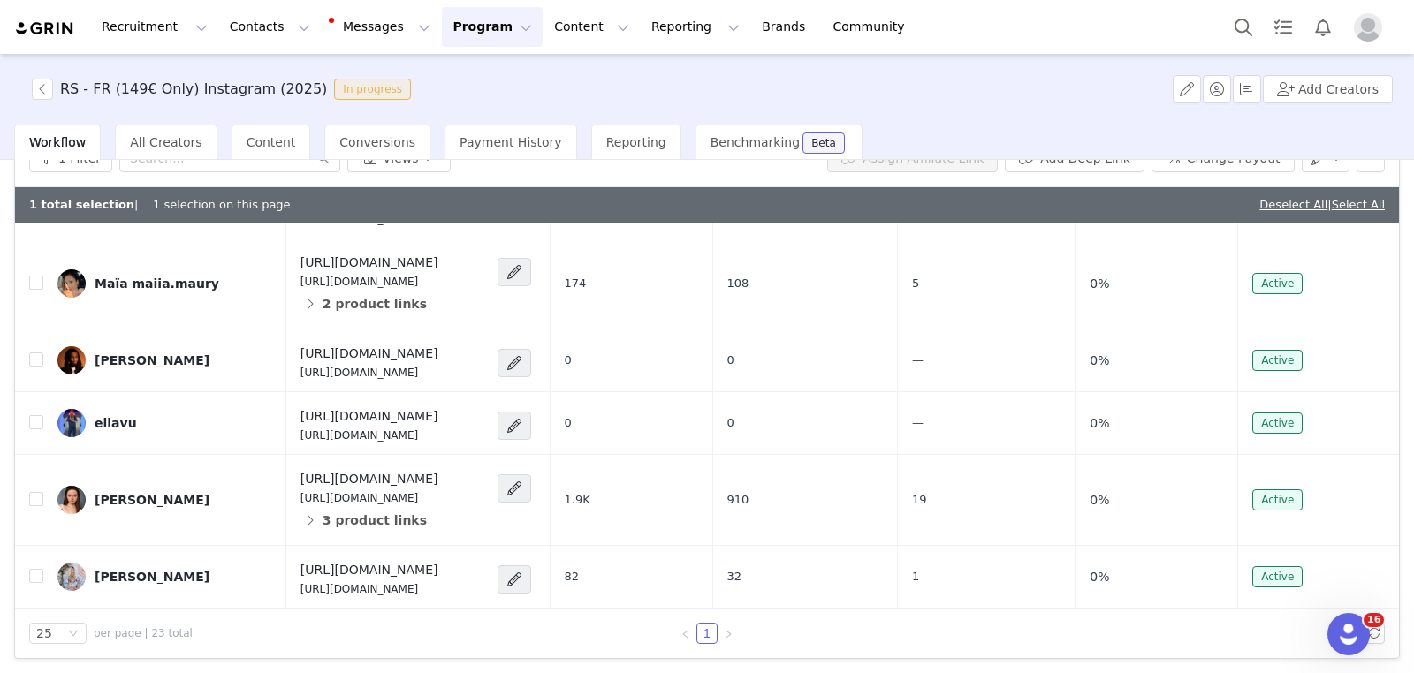
scroll to position [1268, 0]
click at [523, 157] on span at bounding box center [515, 146] width 18 height 21
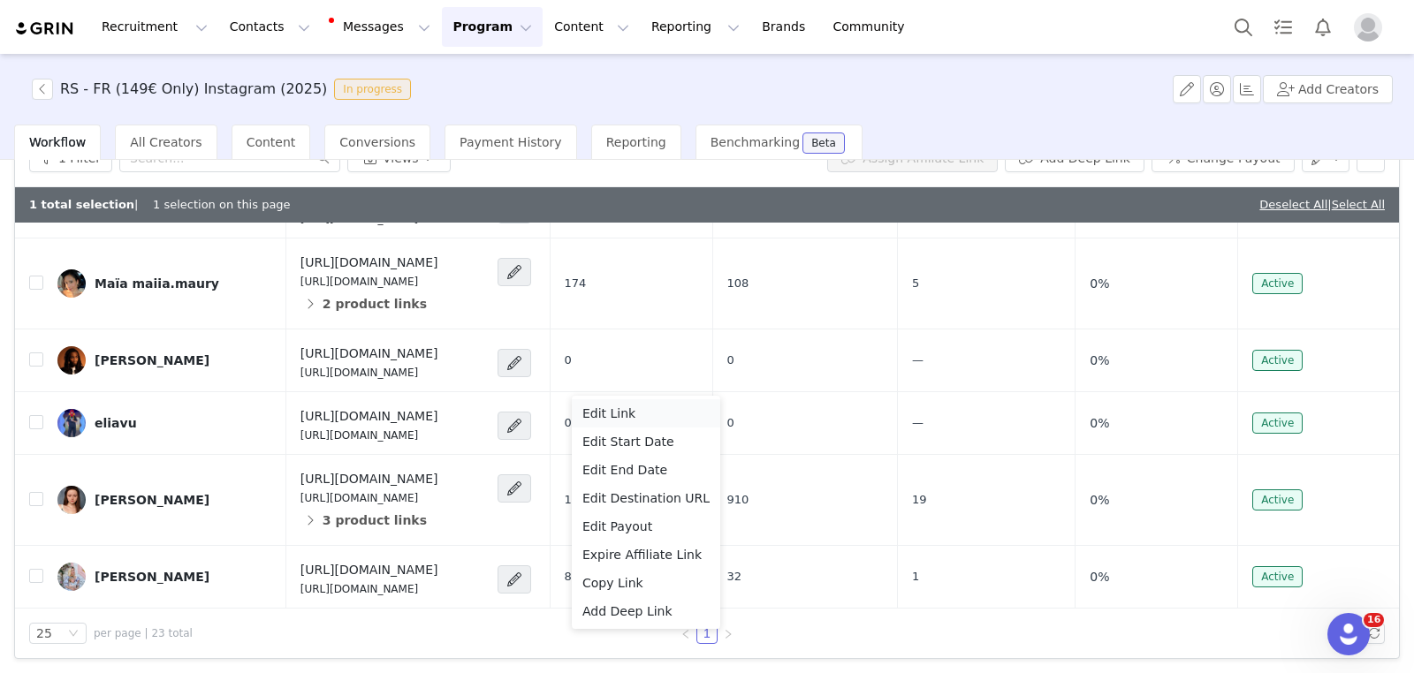
click at [657, 410] on div "Edit Link" at bounding box center [645, 413] width 127 height 19
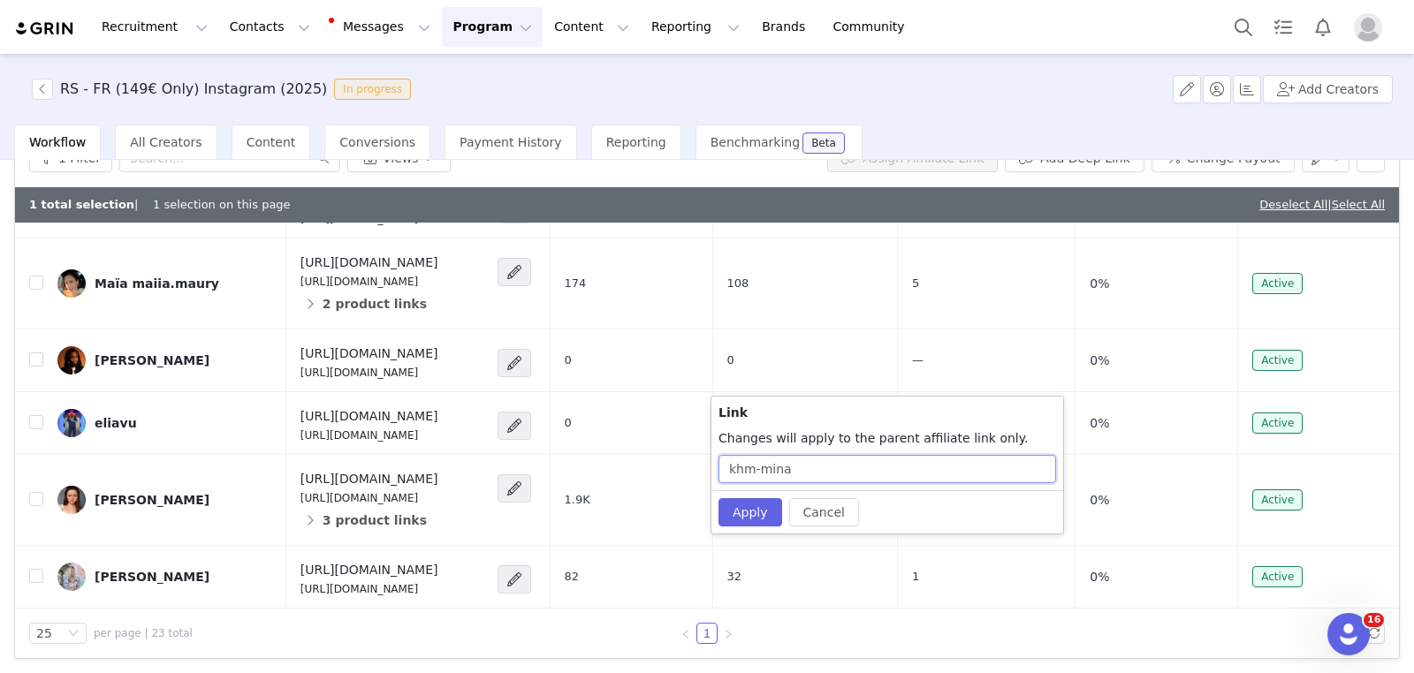
click at [901, 467] on input "khm-mina" at bounding box center [888, 469] width 338 height 28
click at [760, 468] on input "khm-mina-1" at bounding box center [888, 469] width 338 height 28
type input "khm_mina-1"
click at [751, 506] on button "Apply" at bounding box center [751, 512] width 64 height 28
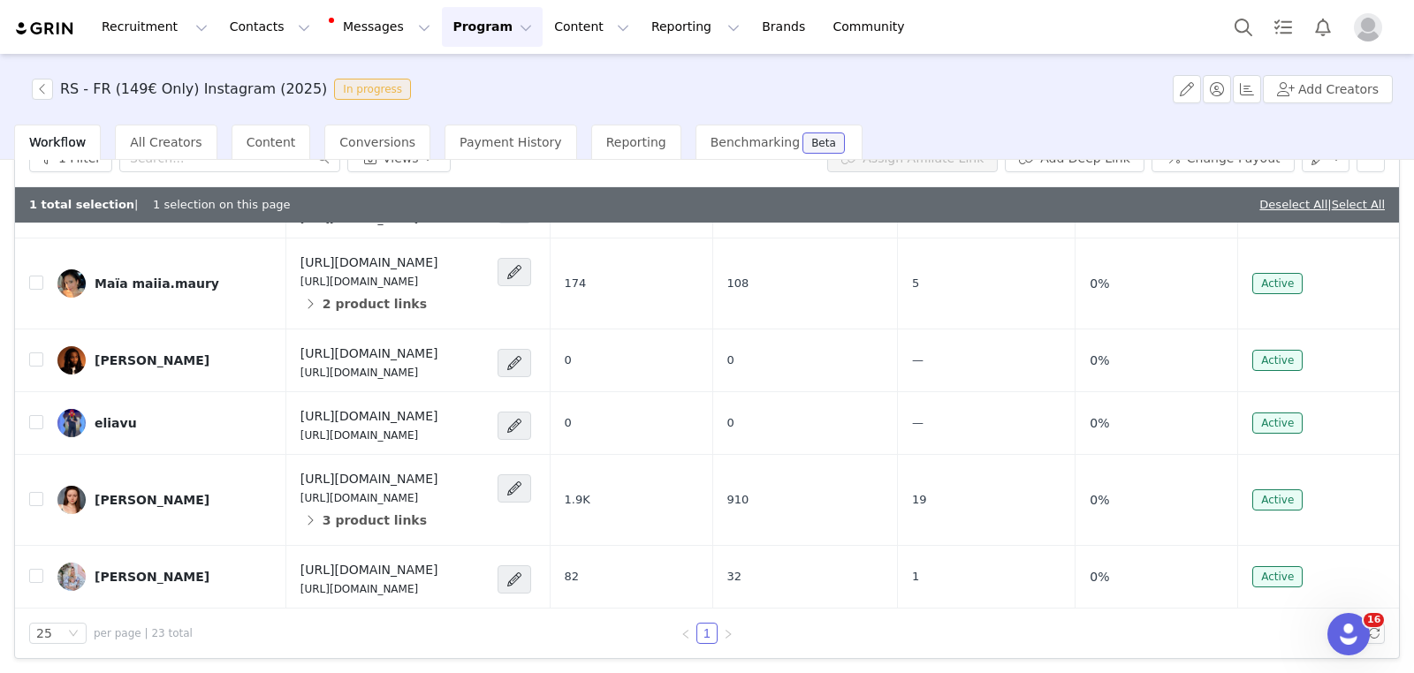
scroll to position [1346, 0]
click at [401, 164] on p "https://partners.rosettastone.com/khm_mina-1" at bounding box center [370, 156] width 138 height 16
copy div "https://partners.rosettastone.com/khm_mina-1"
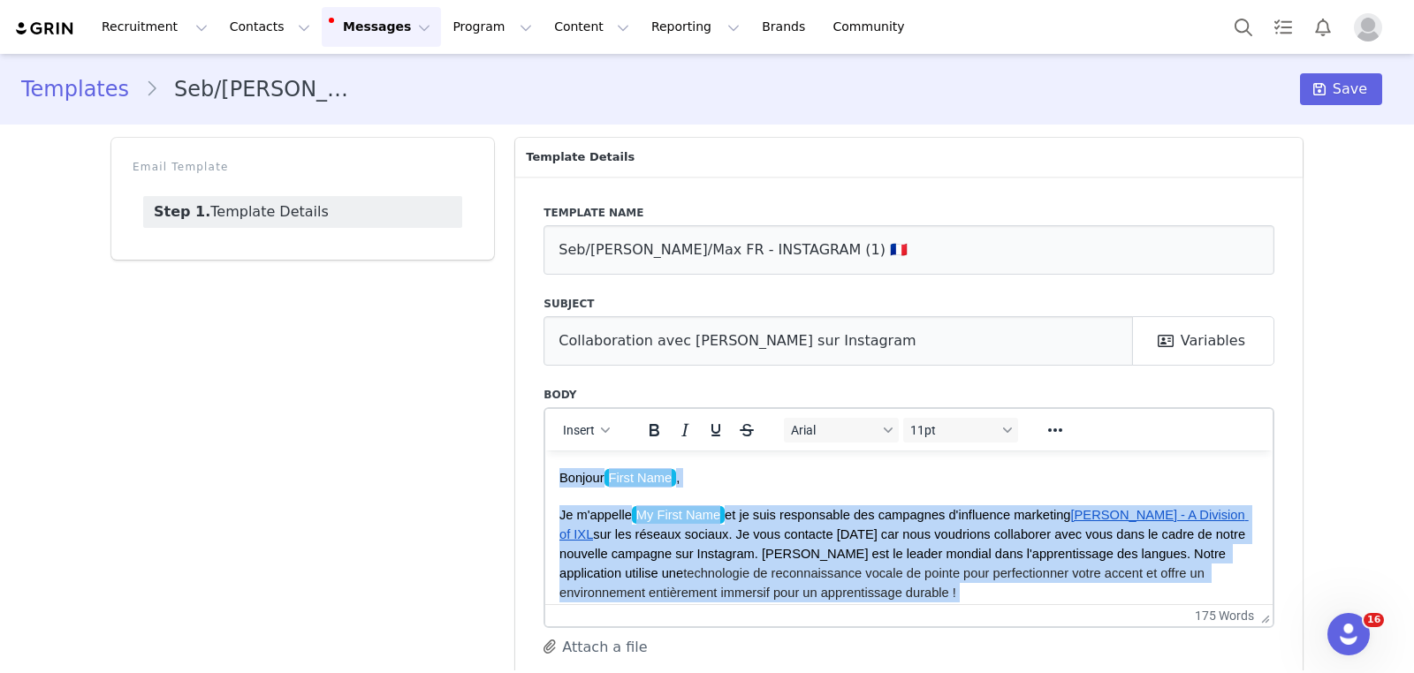
scroll to position [50, 0]
